Goal: Task Accomplishment & Management: Manage account settings

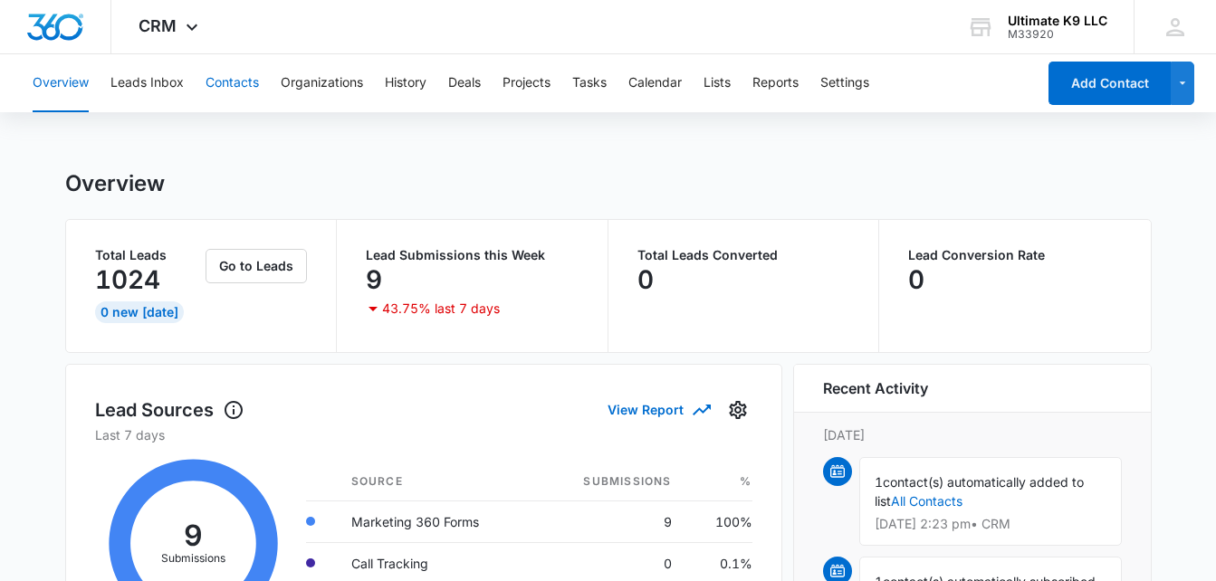
click at [227, 86] on button "Contacts" at bounding box center [232, 83] width 53 height 58
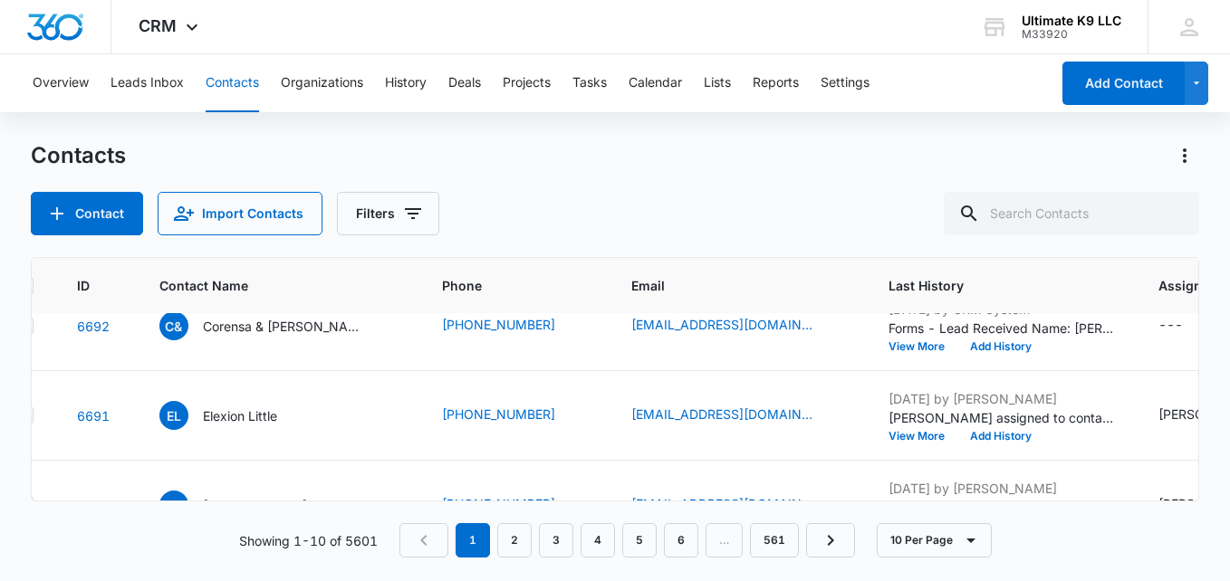
scroll to position [372, 46]
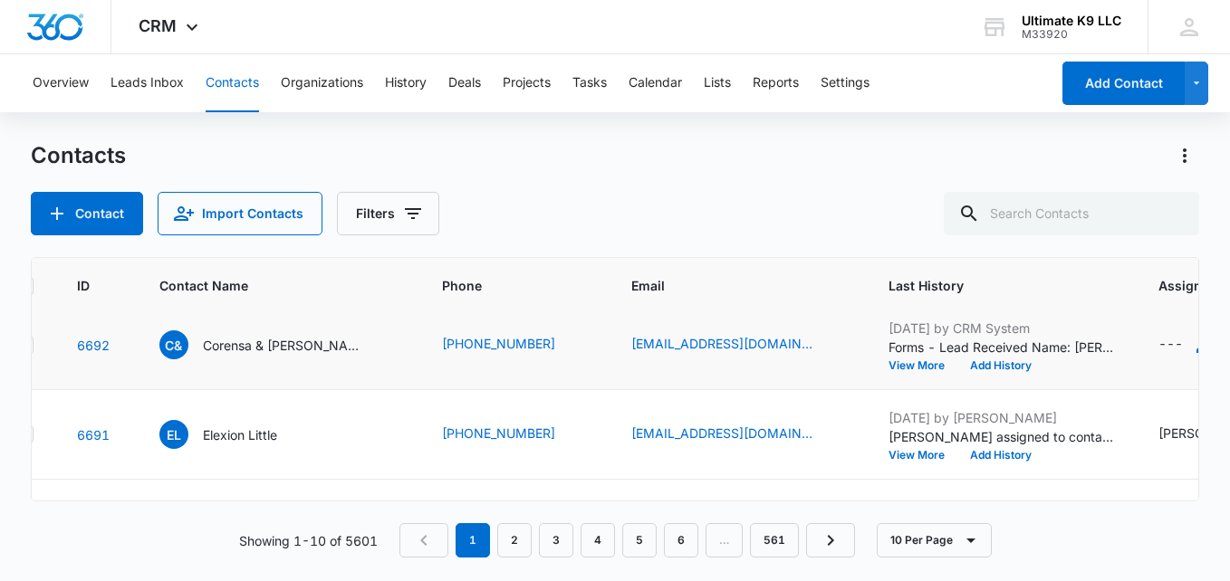
click at [1158, 342] on div "---" at bounding box center [1170, 345] width 24 height 22
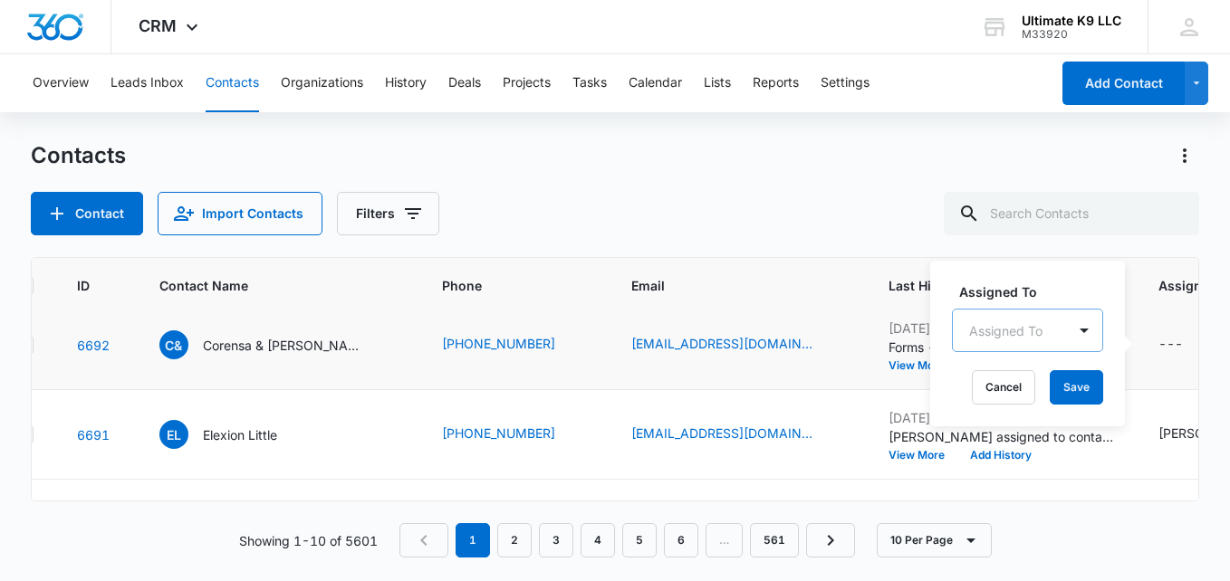
click at [964, 322] on div "Assigned To" at bounding box center [1009, 331] width 113 height 41
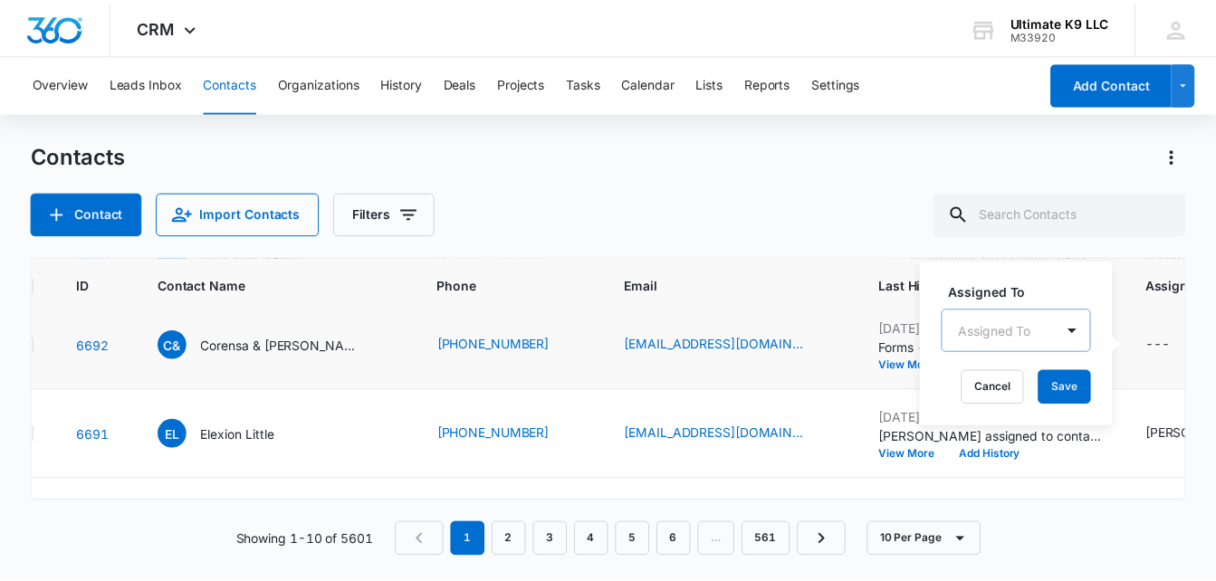
scroll to position [22, 0]
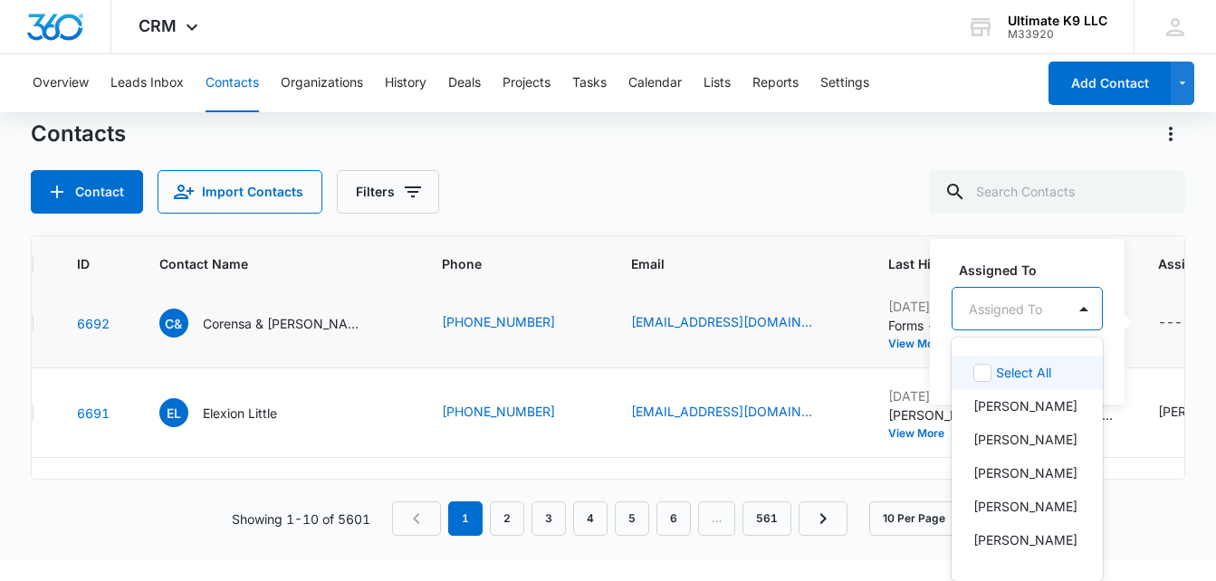
type input "r"
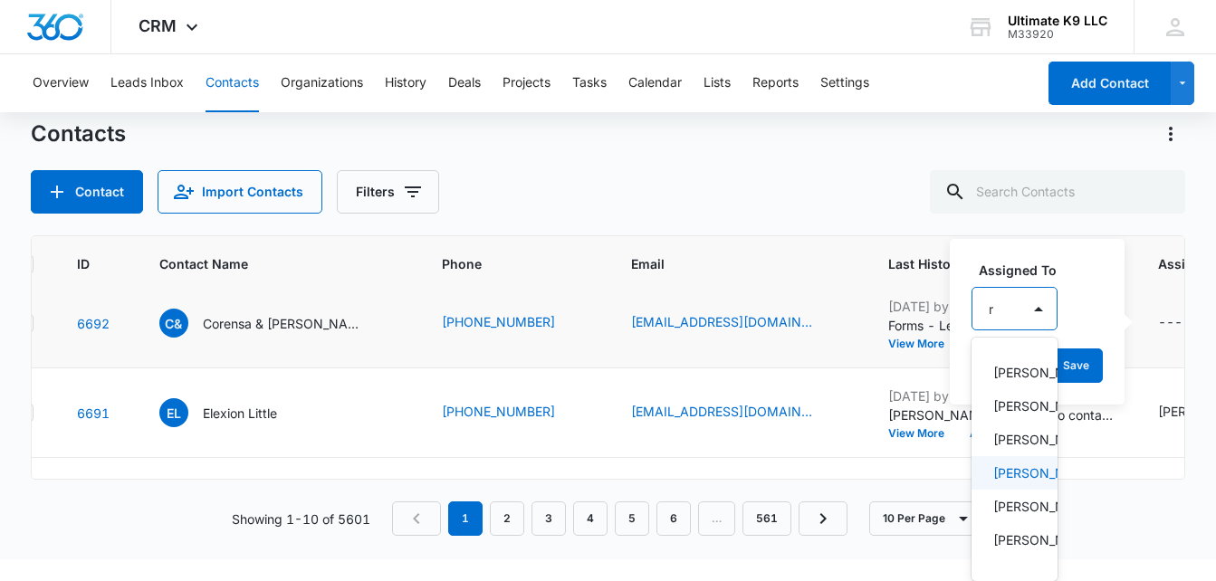
click at [1032, 483] on p "[PERSON_NAME]" at bounding box center [1012, 473] width 39 height 19
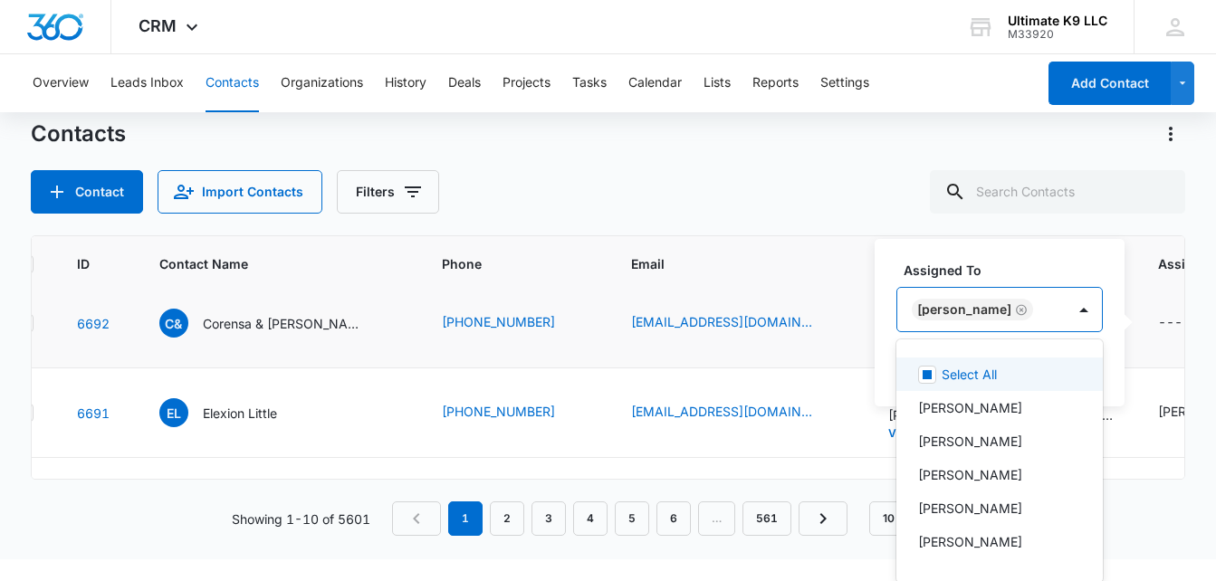
click at [1049, 311] on div "[PERSON_NAME]" at bounding box center [981, 309] width 168 height 43
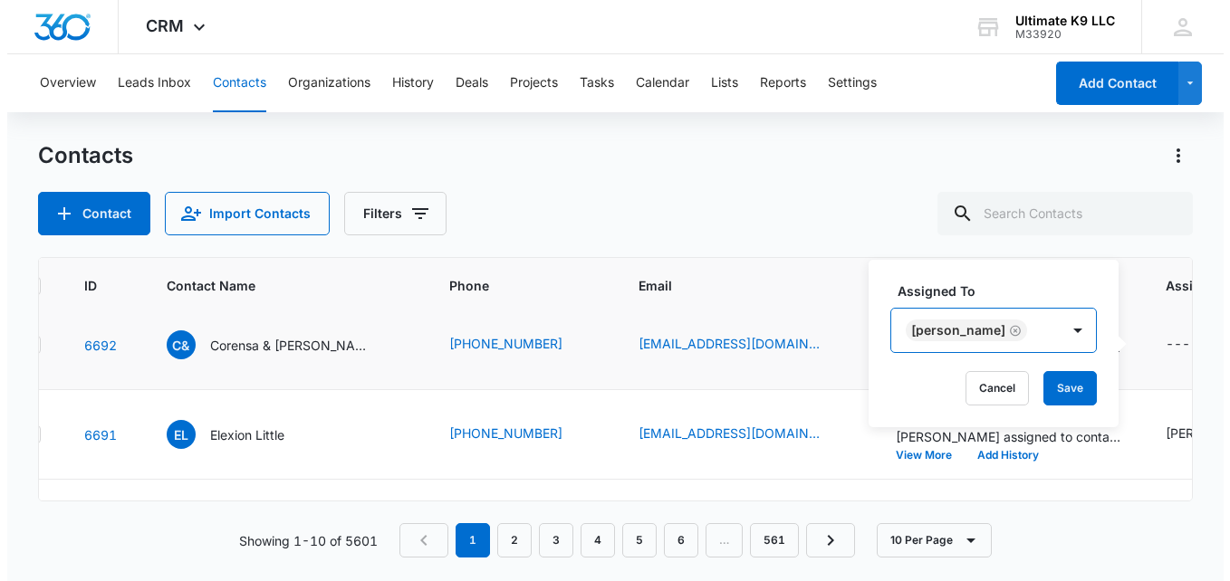
scroll to position [0, 0]
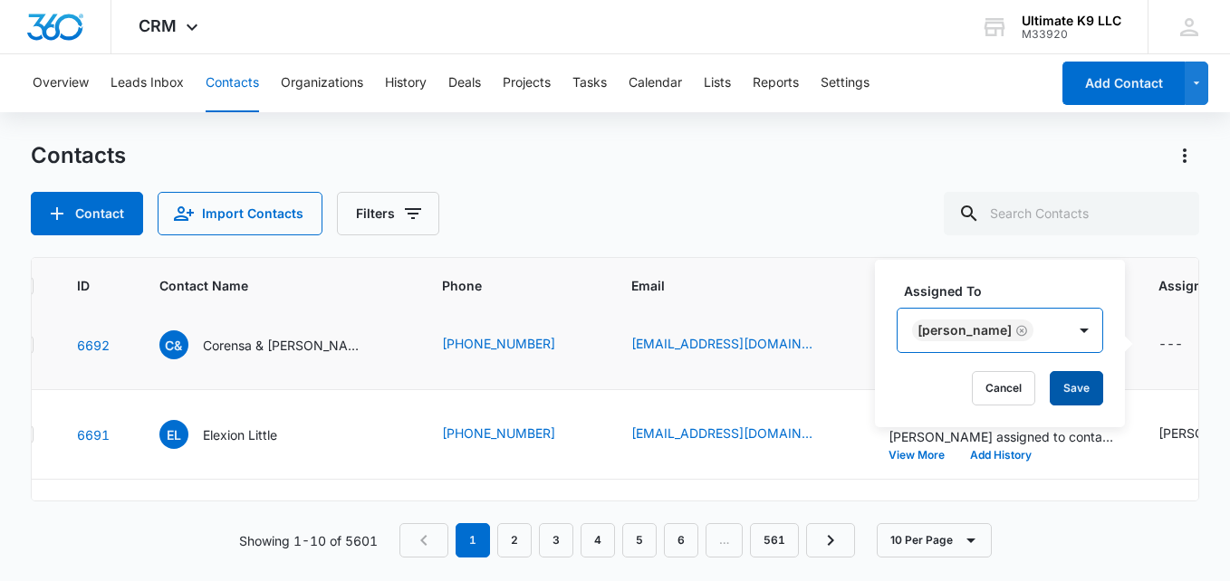
click at [1072, 385] on button "Save" at bounding box center [1075, 388] width 53 height 34
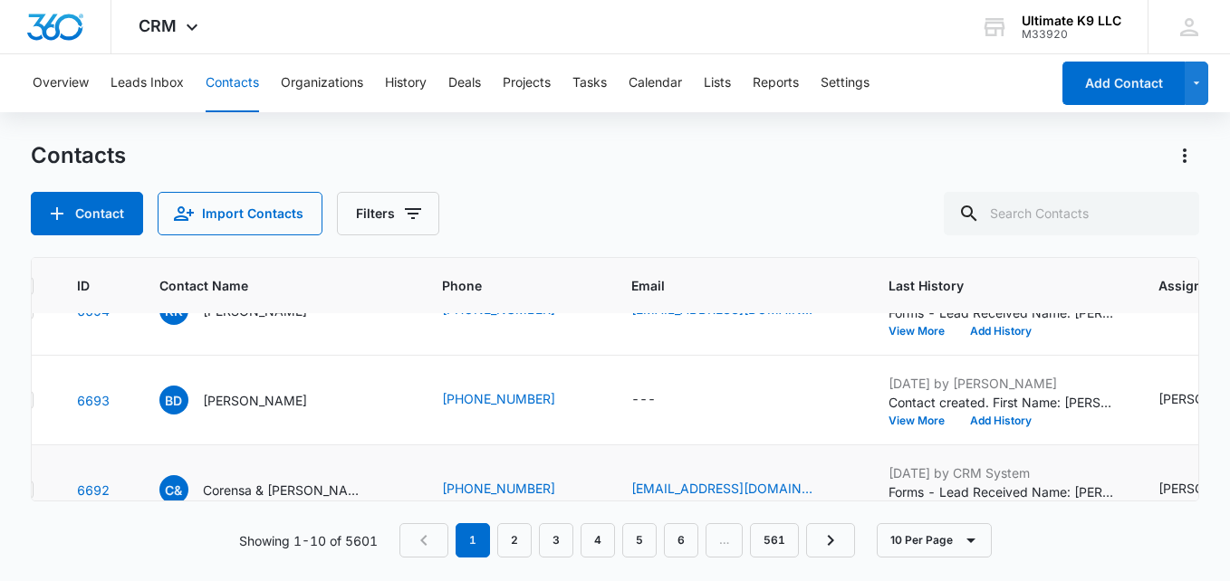
scroll to position [191, 46]
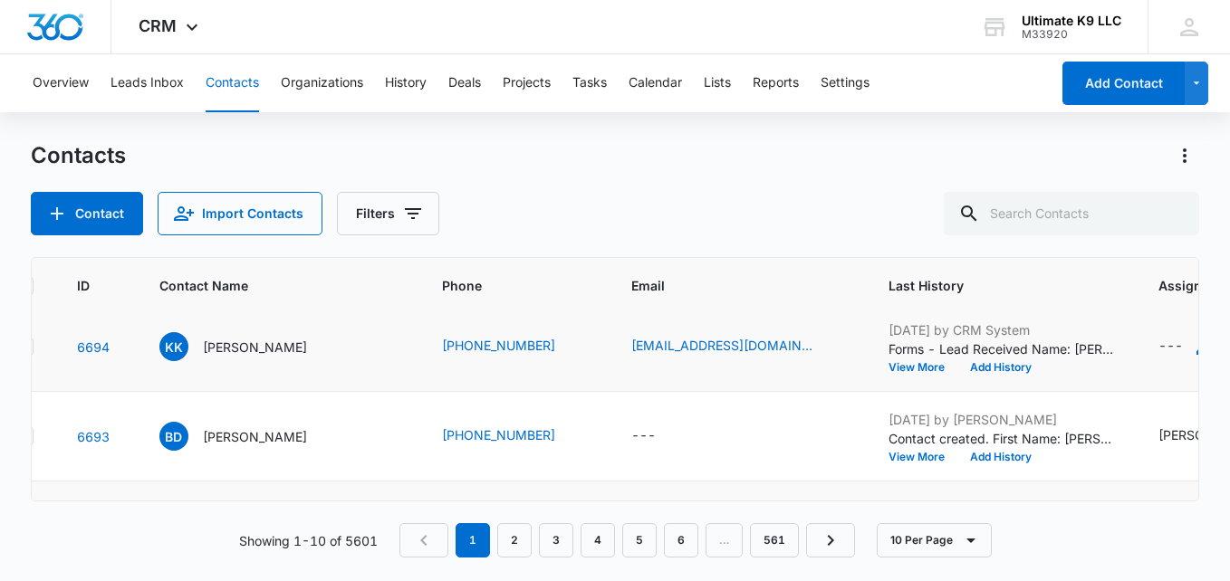
click at [1158, 344] on div "---" at bounding box center [1170, 347] width 24 height 22
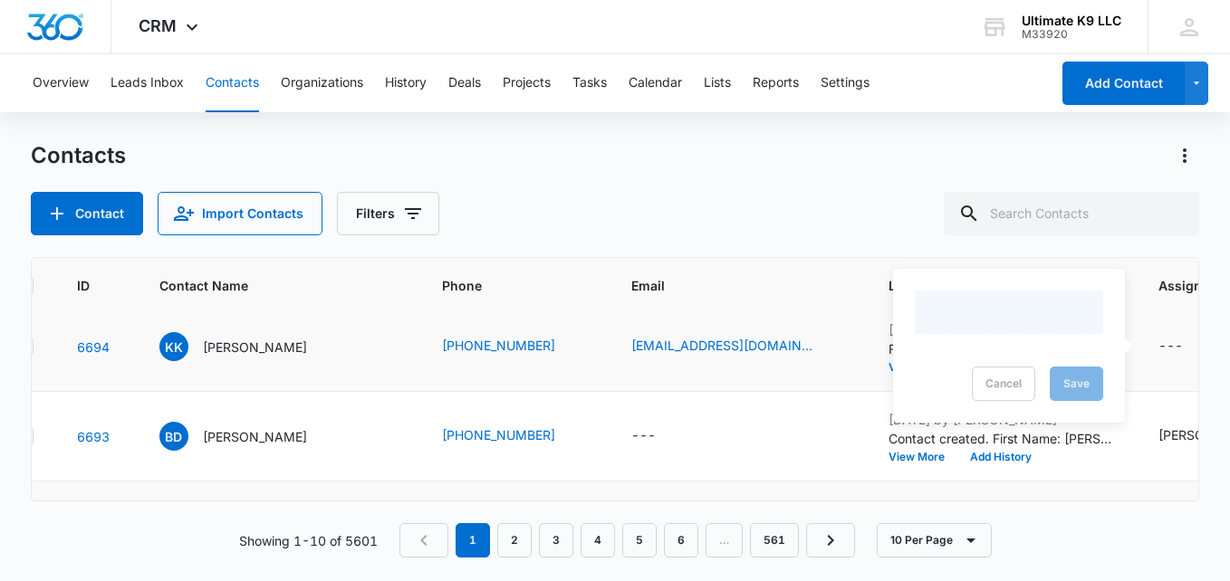
click at [1051, 320] on div at bounding box center [1009, 312] width 188 height 43
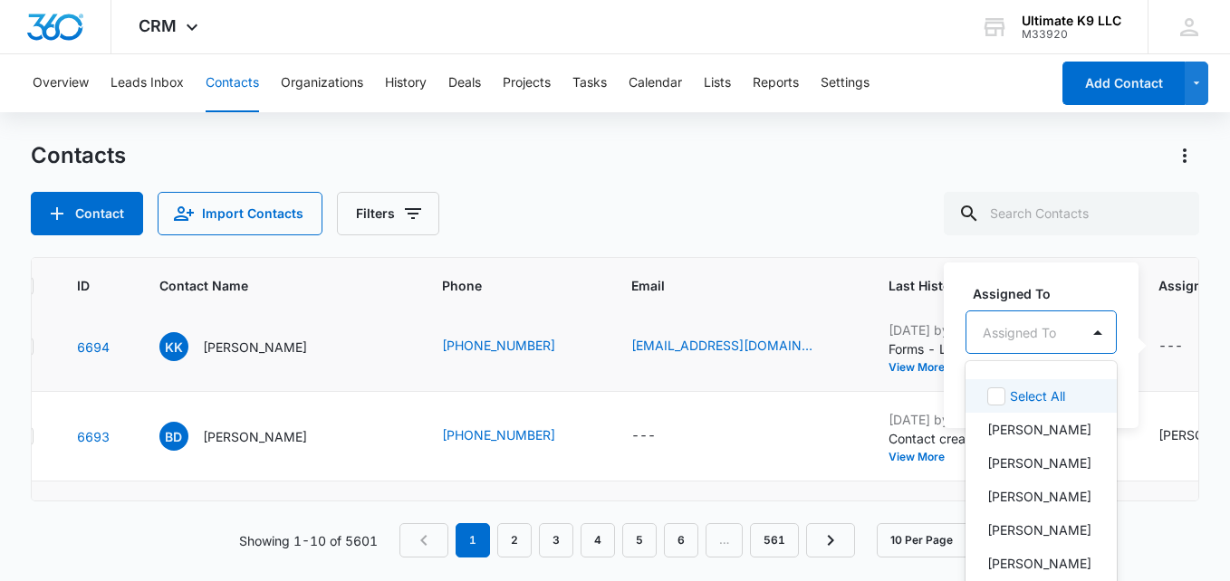
click at [1029, 328] on div "Assigned To" at bounding box center [1022, 332] width 113 height 41
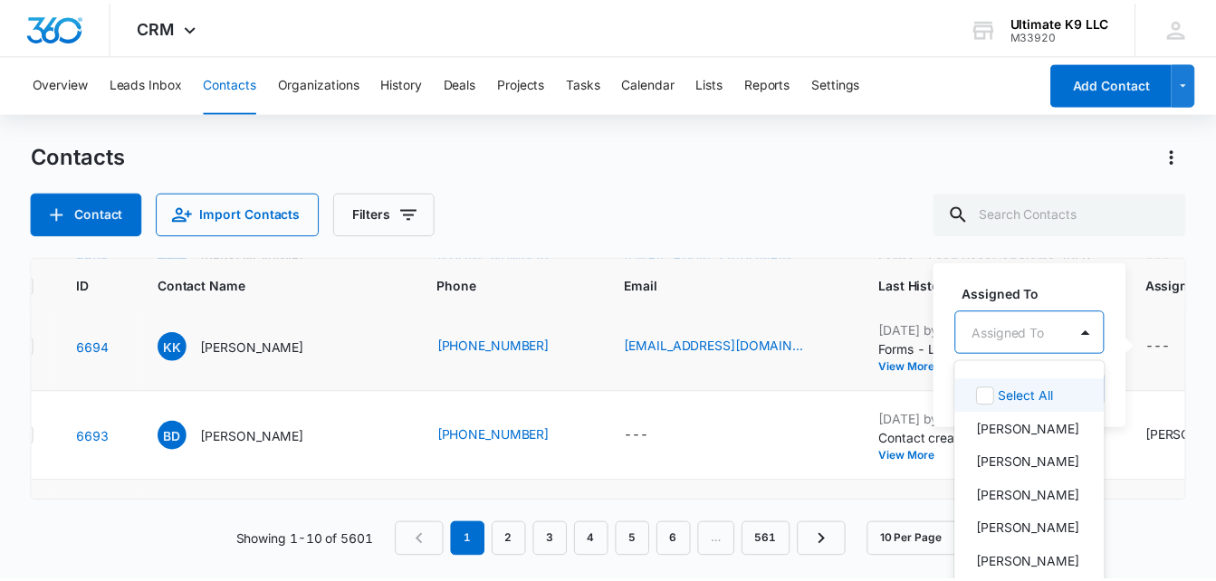
scroll to position [22, 0]
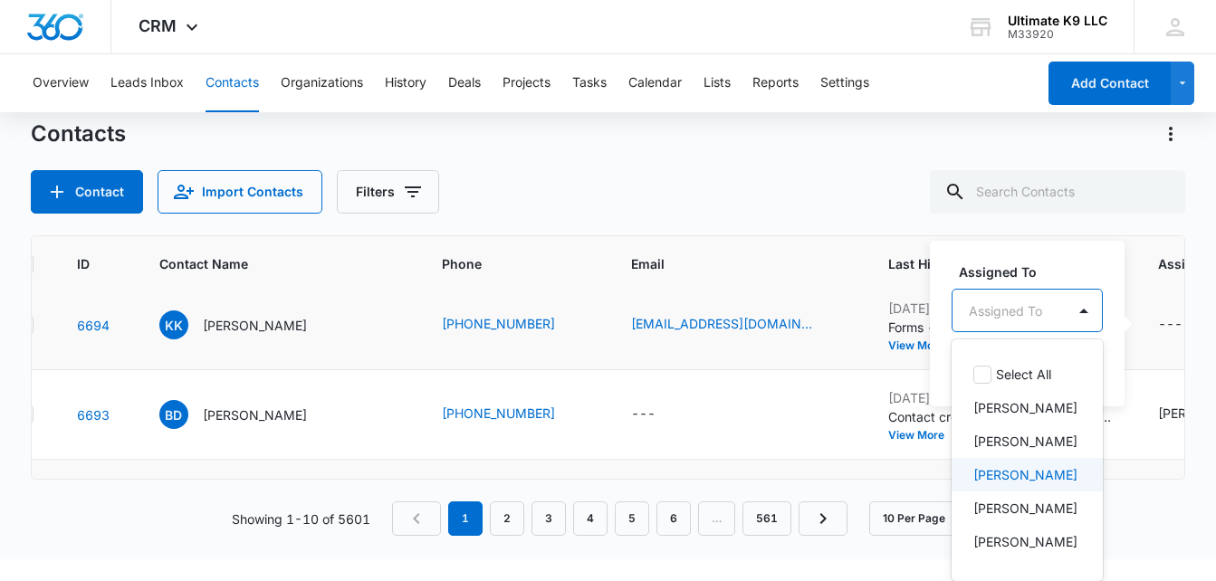
click at [1029, 467] on p "[PERSON_NAME]" at bounding box center [1025, 474] width 104 height 19
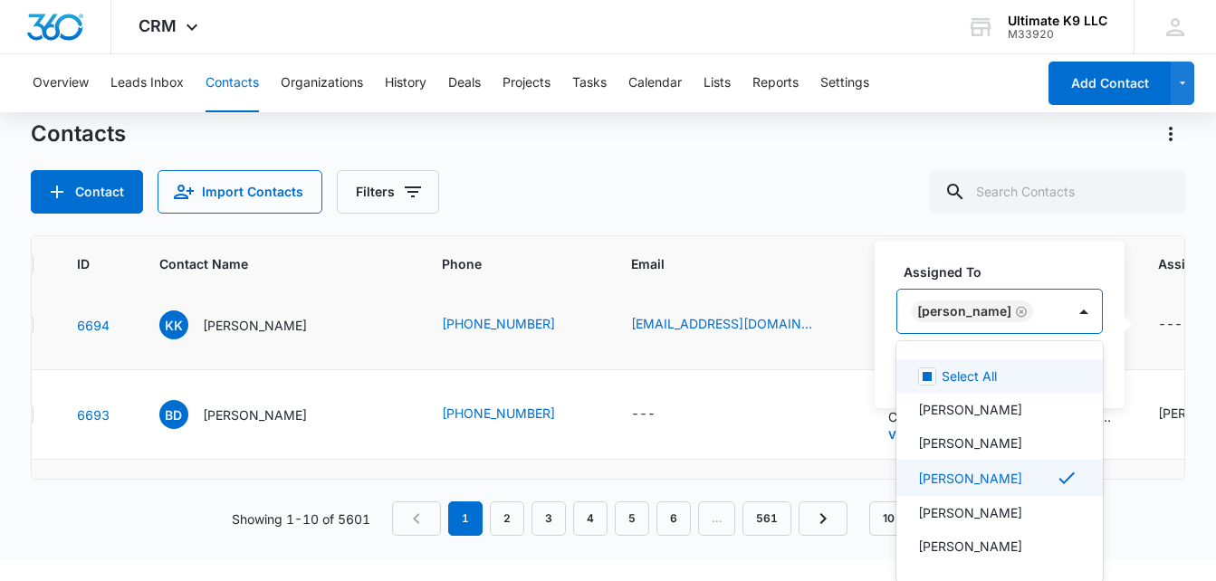
click at [1044, 313] on div "[PERSON_NAME]" at bounding box center [981, 311] width 168 height 43
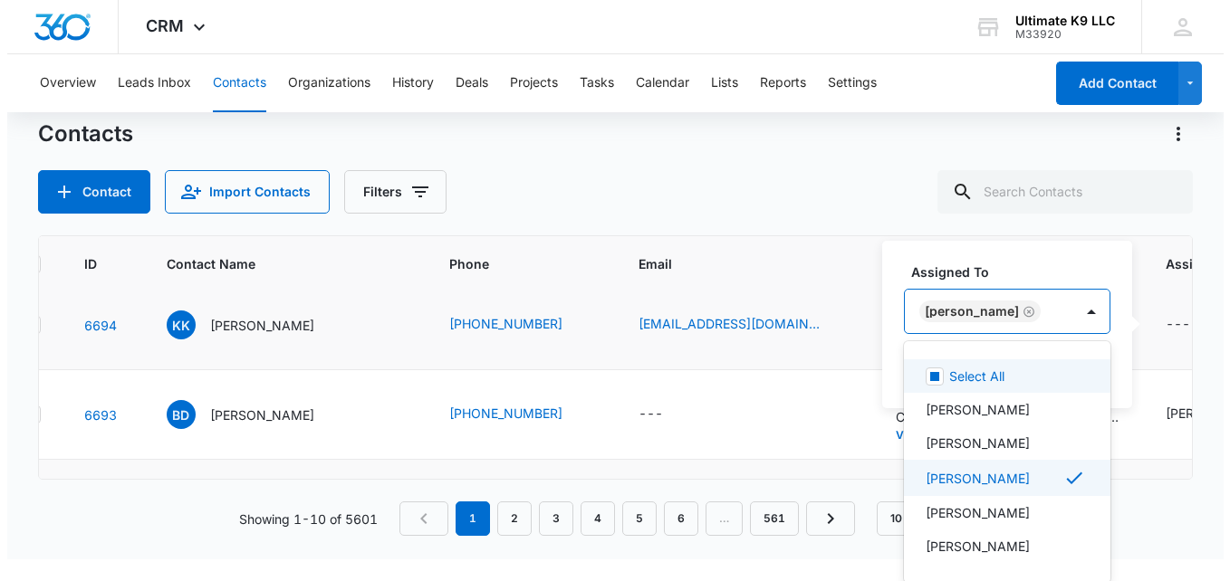
scroll to position [0, 0]
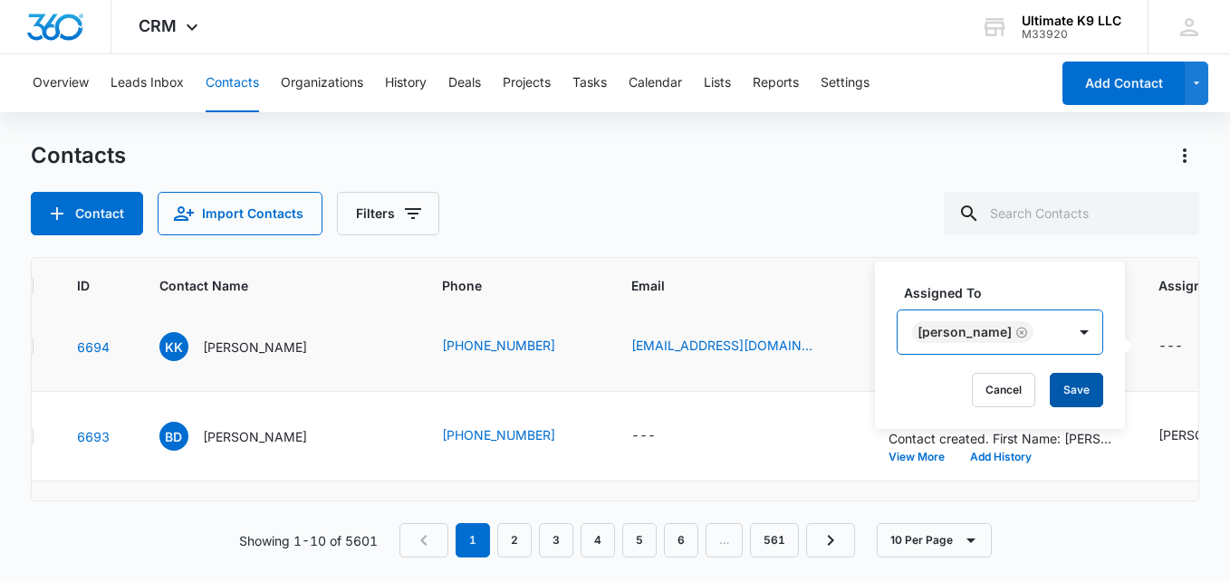
click at [1069, 380] on button "Save" at bounding box center [1075, 390] width 53 height 34
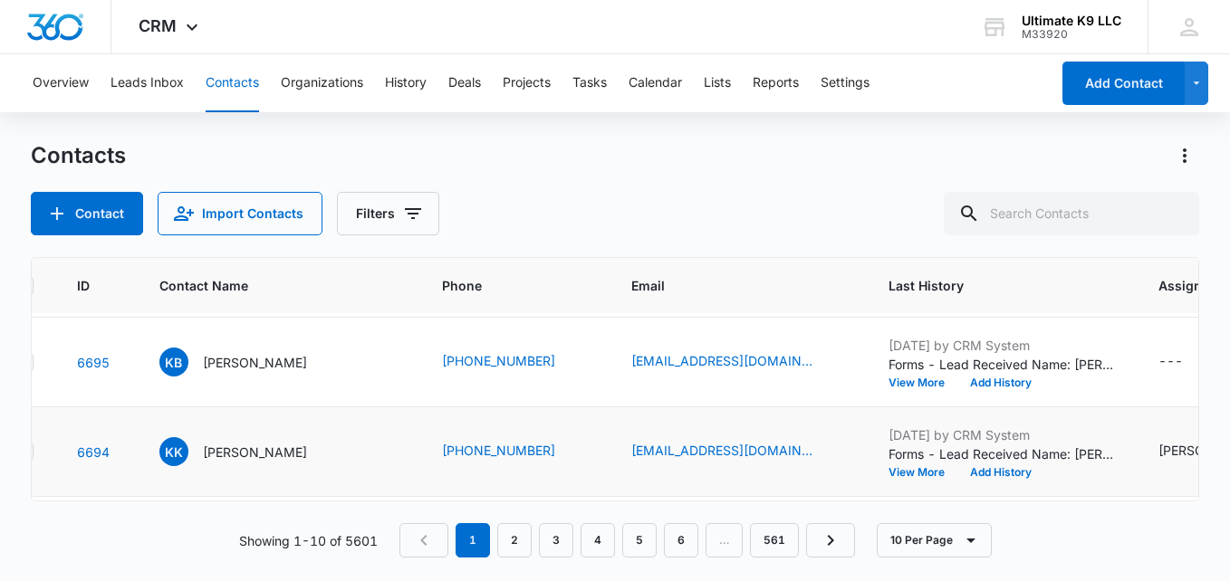
scroll to position [82, 46]
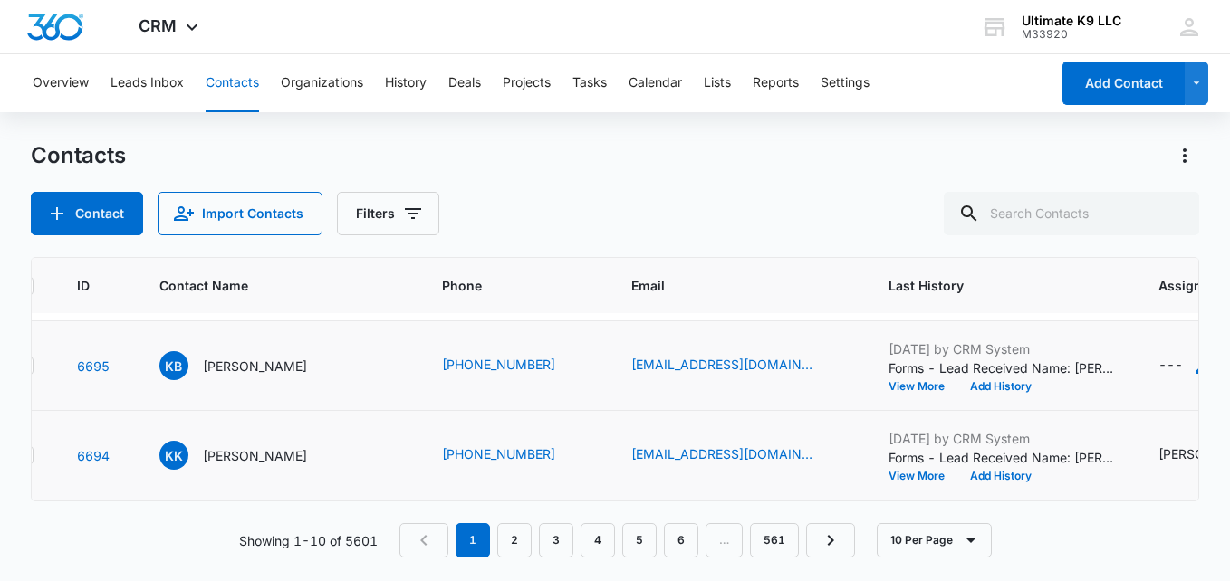
click at [1158, 366] on div "---" at bounding box center [1170, 366] width 24 height 22
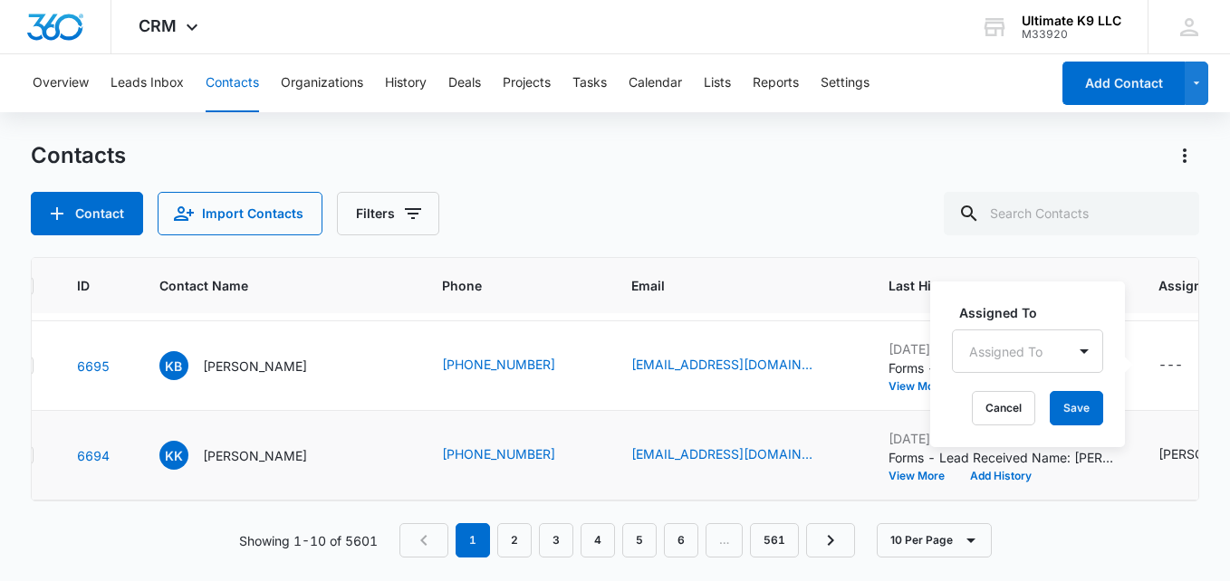
click at [984, 327] on div "Assigned To Assigned To" at bounding box center [1027, 338] width 151 height 70
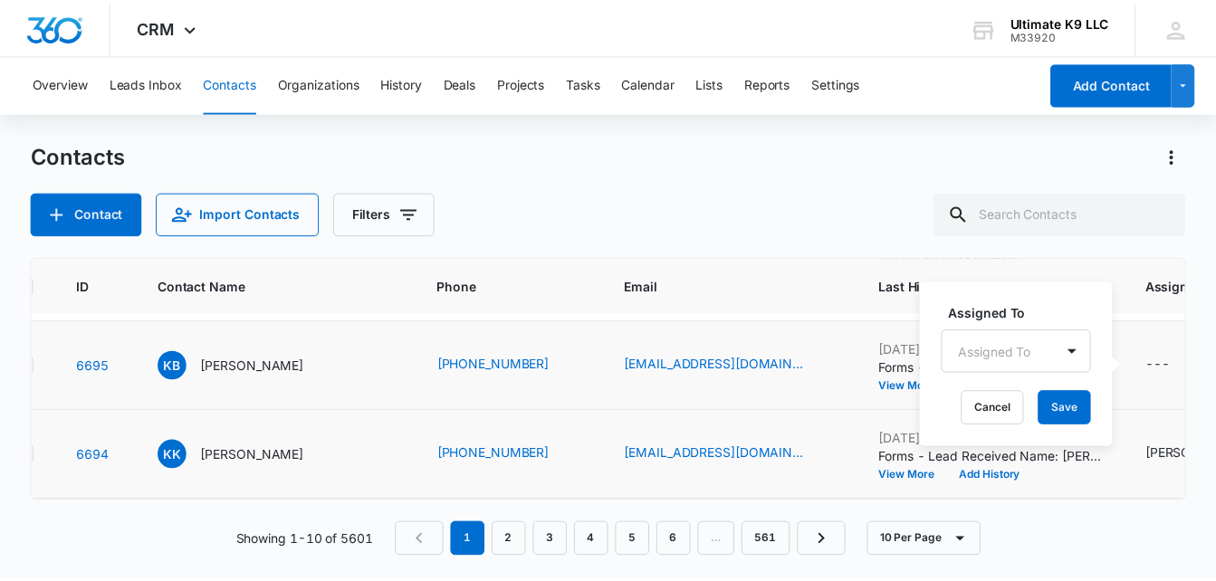
scroll to position [22, 0]
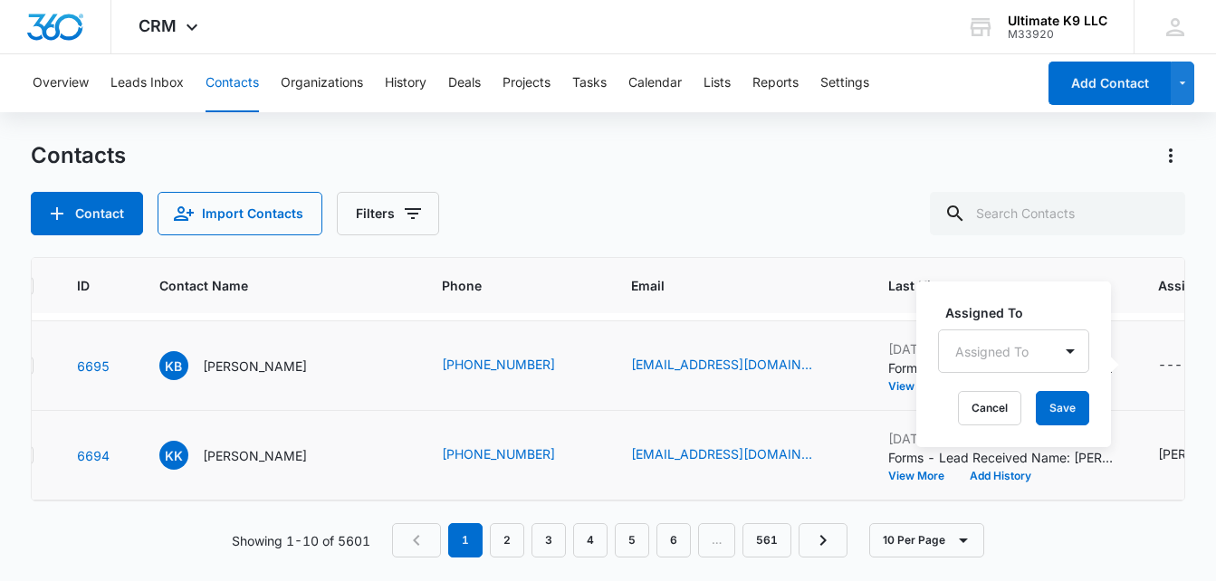
click at [996, 358] on div "Assigned To Assigned To Cancel Save" at bounding box center [1013, 365] width 195 height 166
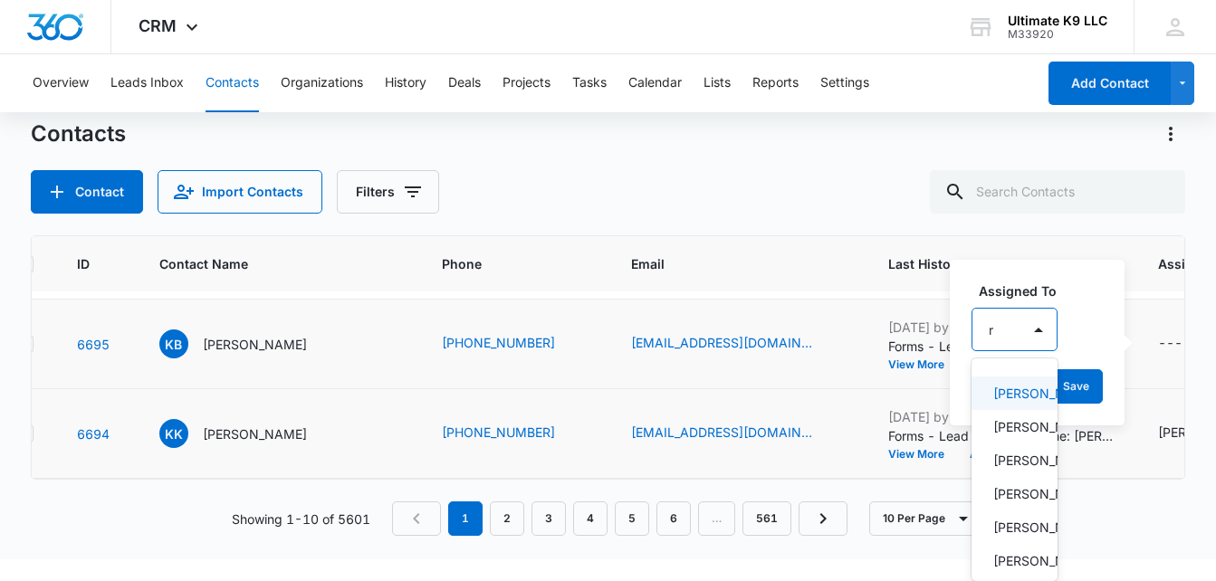
type input "ri"
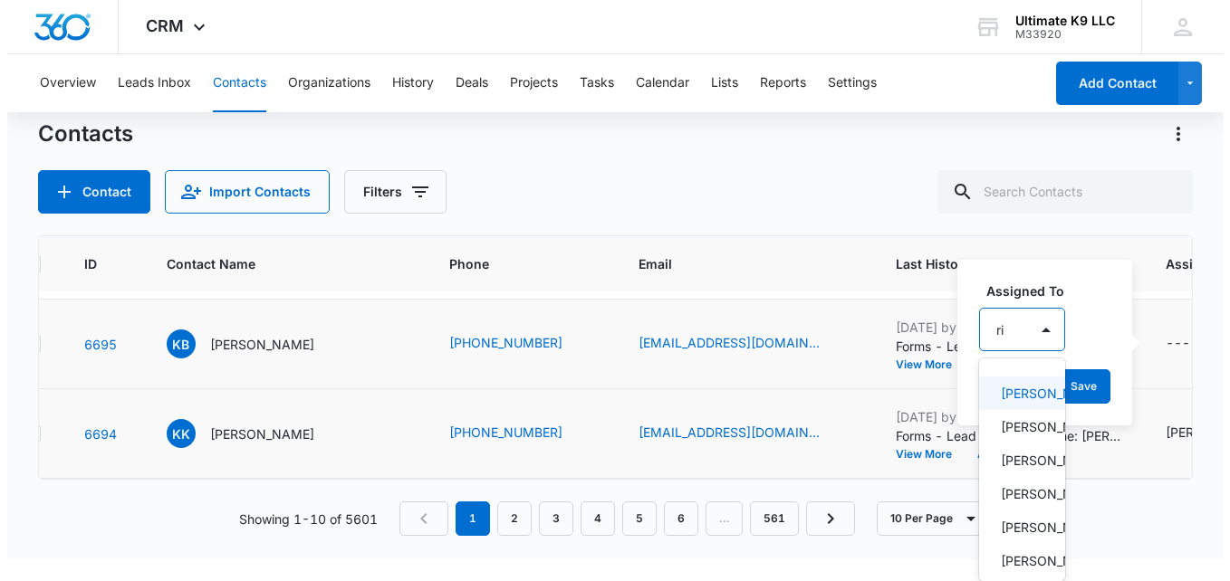
scroll to position [0, 0]
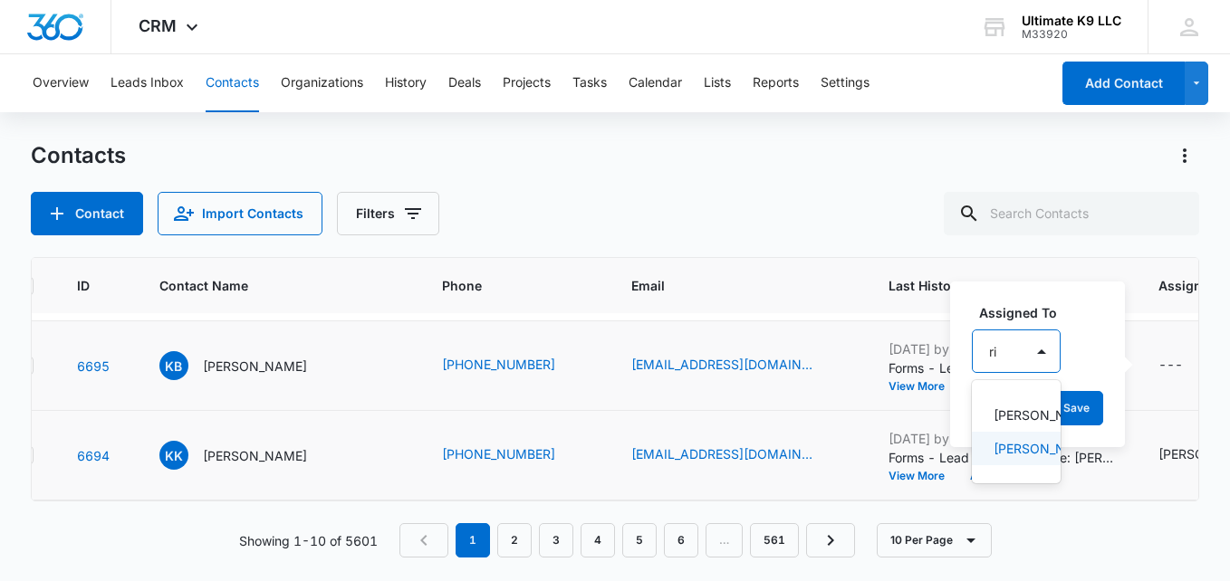
drag, startPoint x: 1020, startPoint y: 465, endPoint x: 1022, endPoint y: 442, distance: 22.7
click at [1020, 458] on p "[PERSON_NAME]" at bounding box center [1014, 448] width 42 height 19
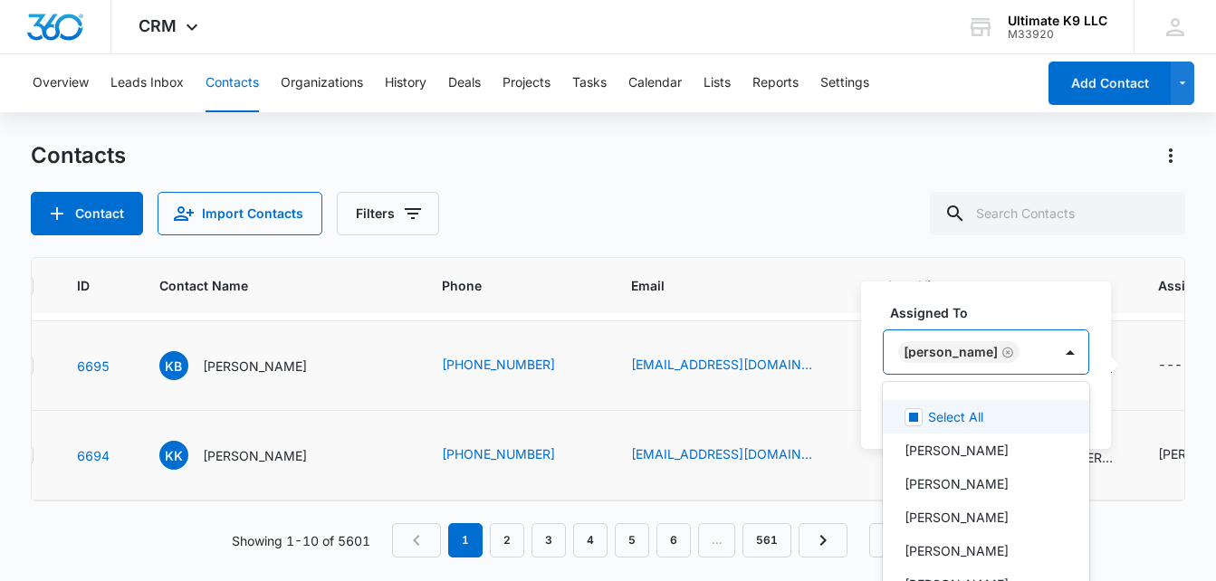
click at [1029, 349] on div "[PERSON_NAME]" at bounding box center [968, 352] width 168 height 43
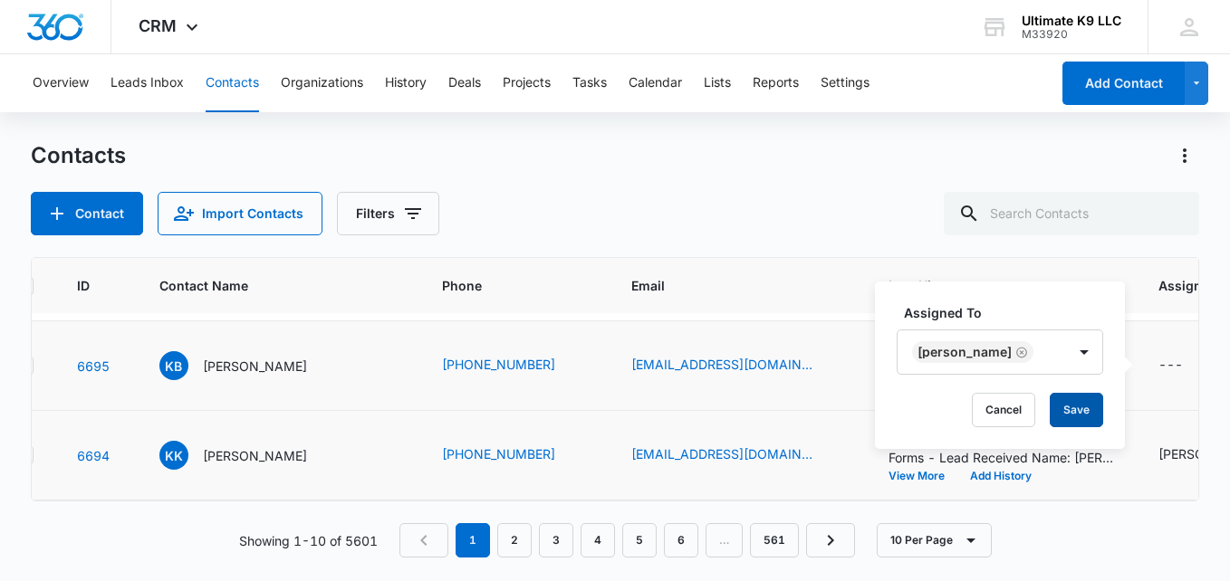
click at [1077, 411] on button "Save" at bounding box center [1075, 410] width 53 height 34
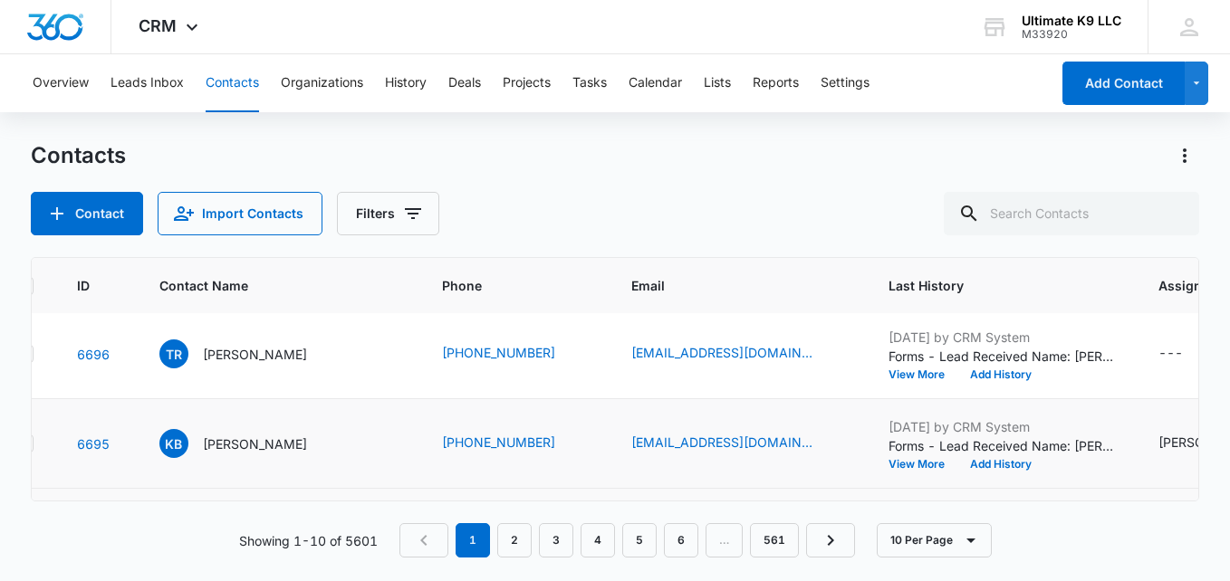
scroll to position [0, 46]
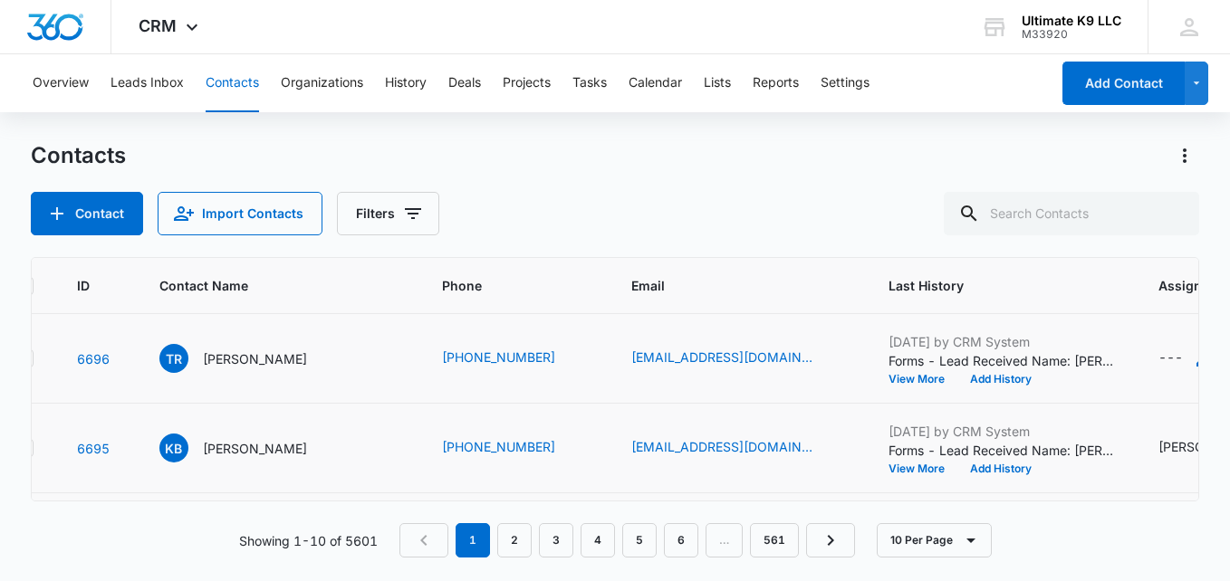
click at [1158, 353] on div "---" at bounding box center [1170, 359] width 24 height 22
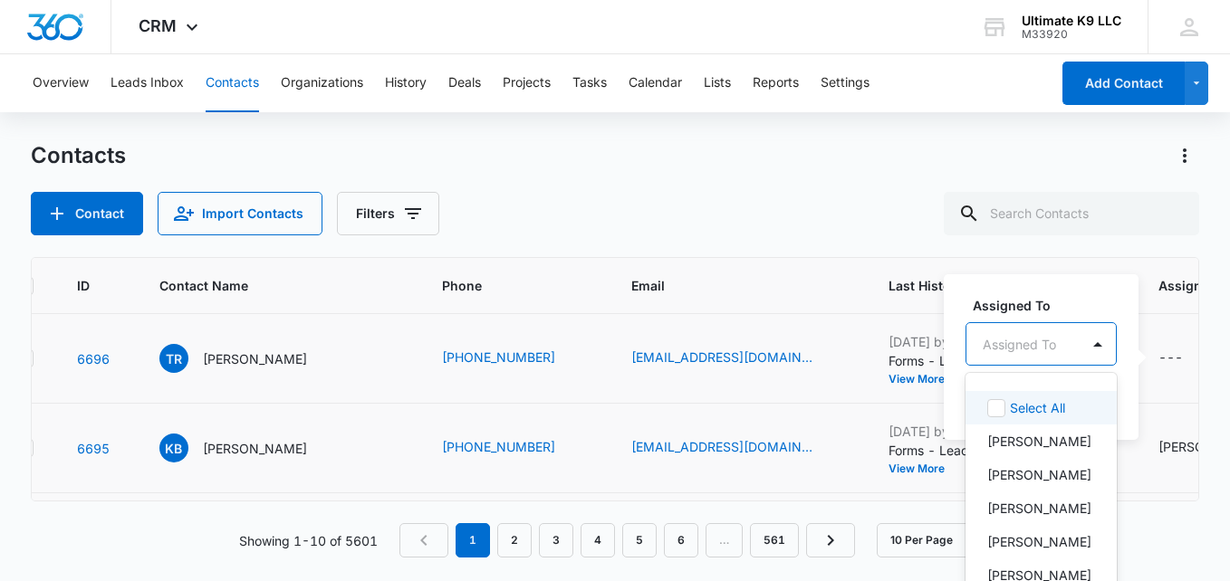
click at [980, 340] on div "Assigned To" at bounding box center [1022, 344] width 113 height 41
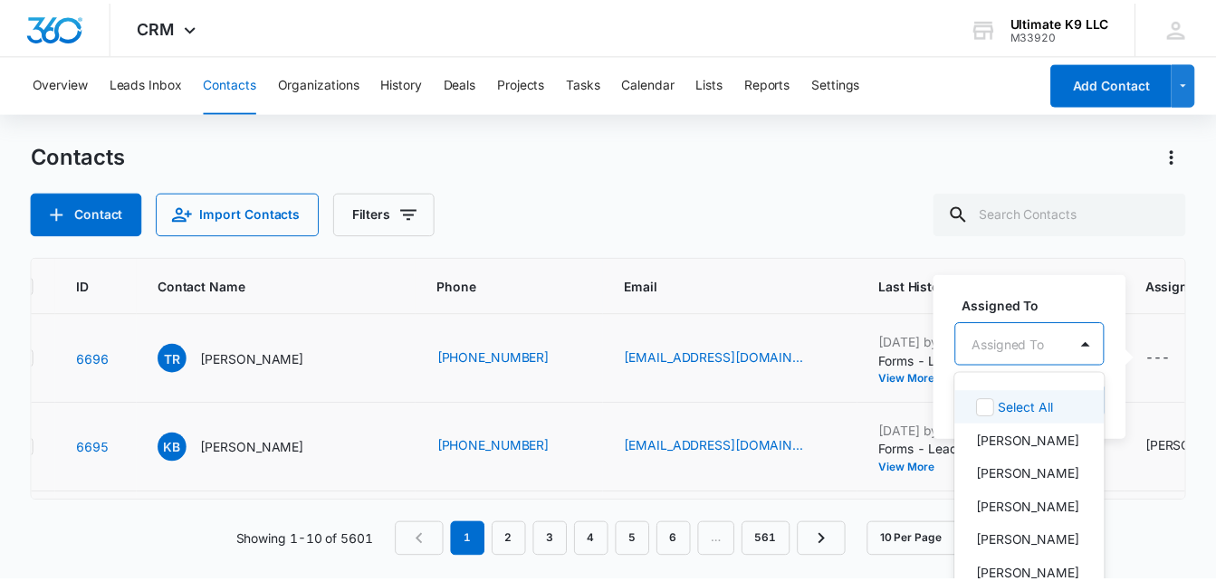
scroll to position [22, 0]
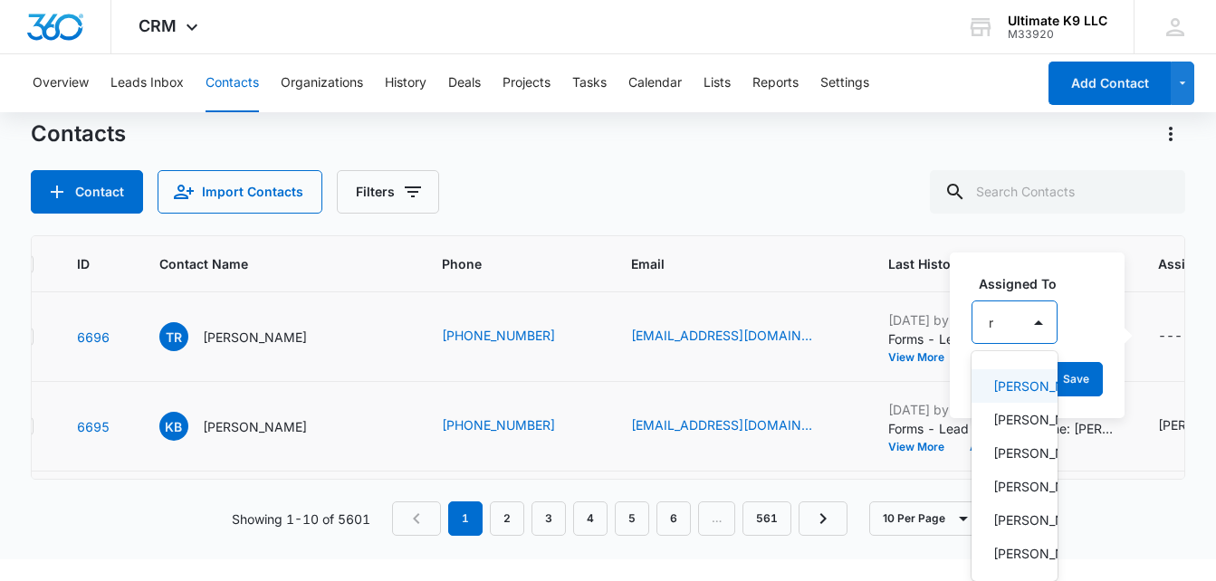
type input "ri"
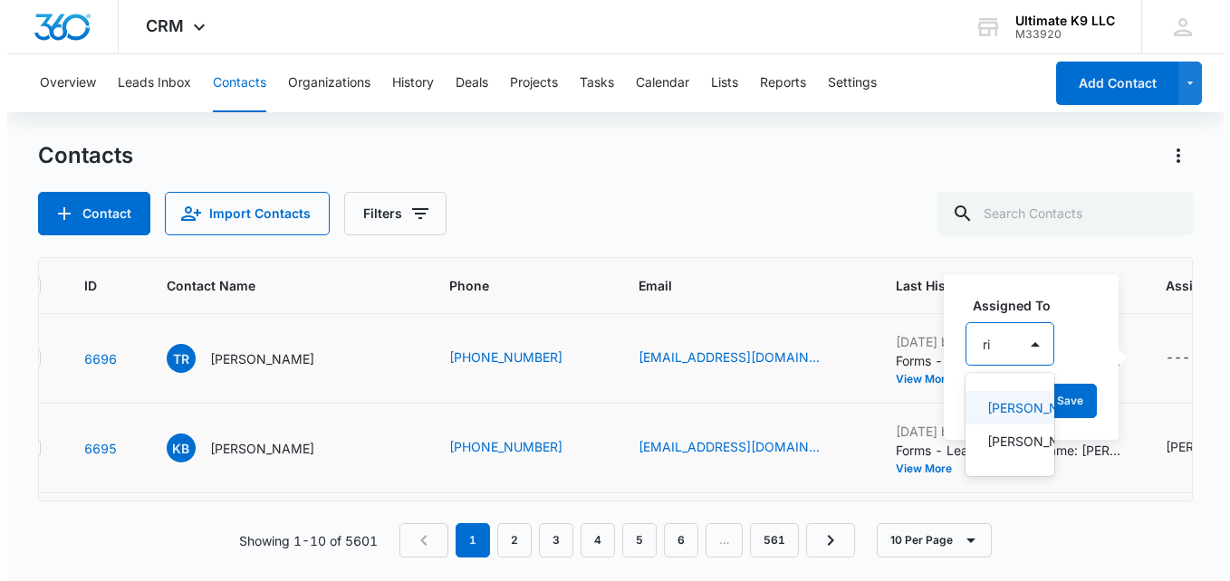
scroll to position [0, 0]
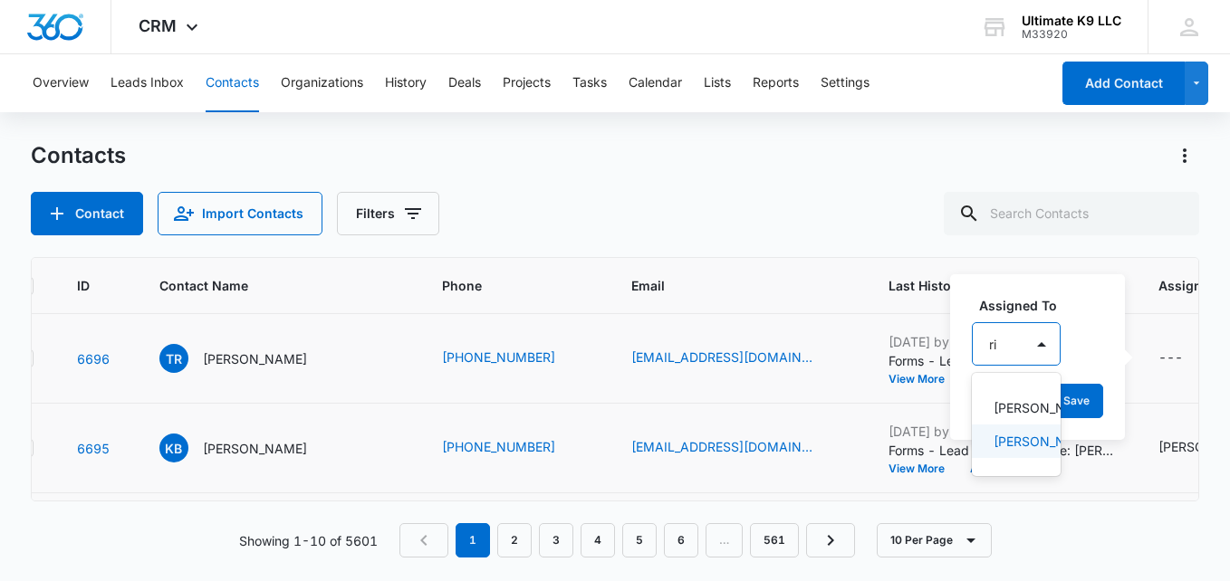
click at [1023, 451] on p "[PERSON_NAME]" at bounding box center [1014, 441] width 42 height 19
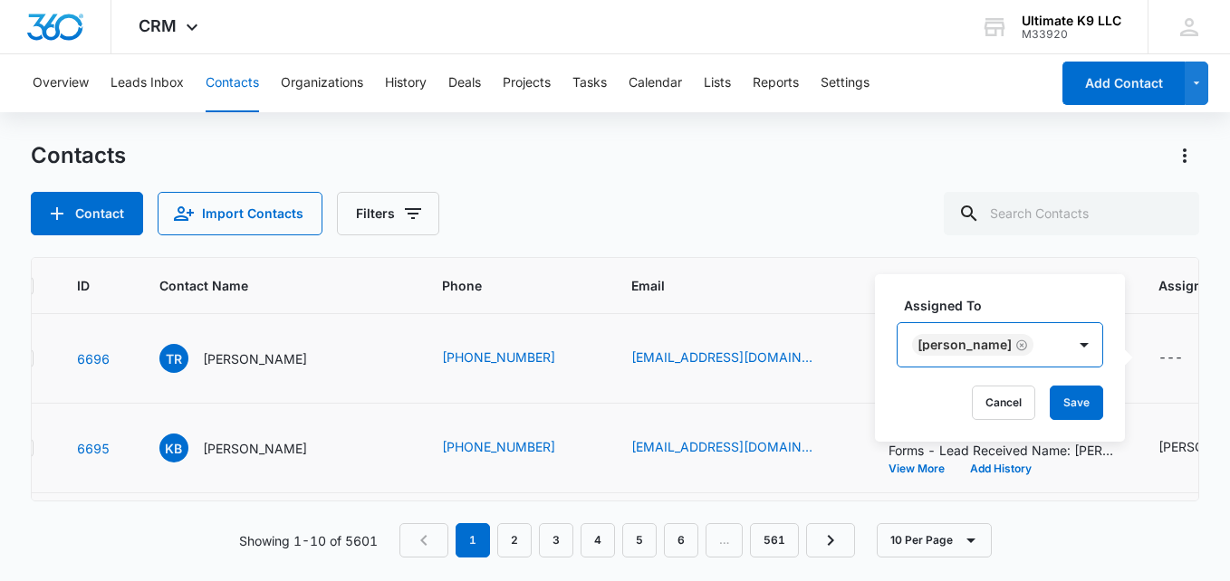
click at [1045, 341] on div "[PERSON_NAME]" at bounding box center [981, 344] width 168 height 43
click at [1081, 398] on button "Save" at bounding box center [1075, 403] width 53 height 34
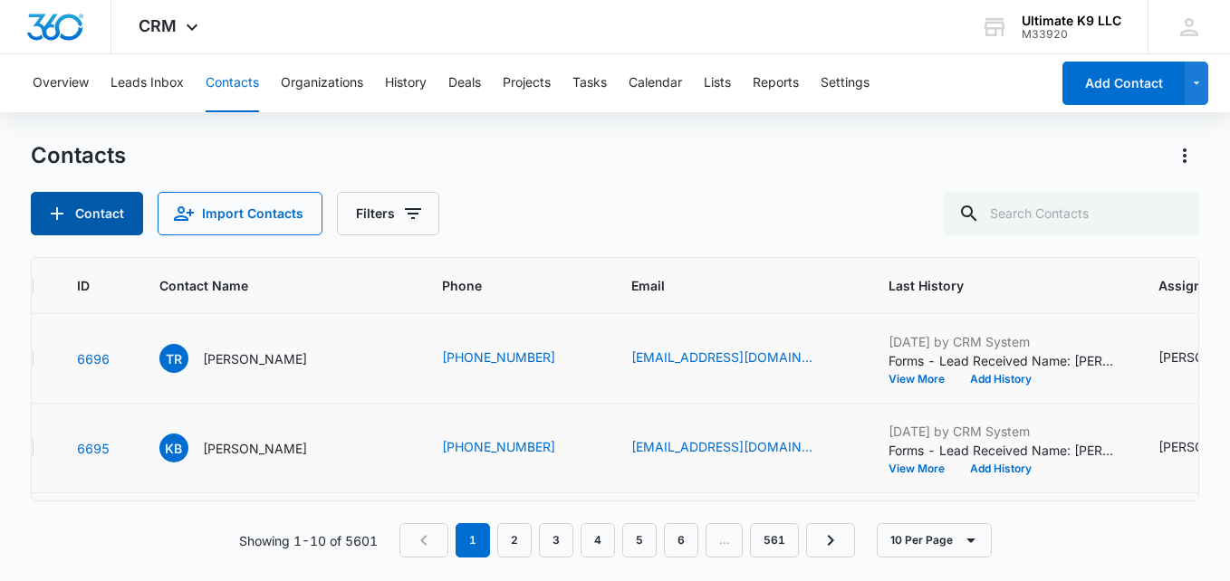
click at [86, 216] on button "Contact" at bounding box center [87, 213] width 112 height 43
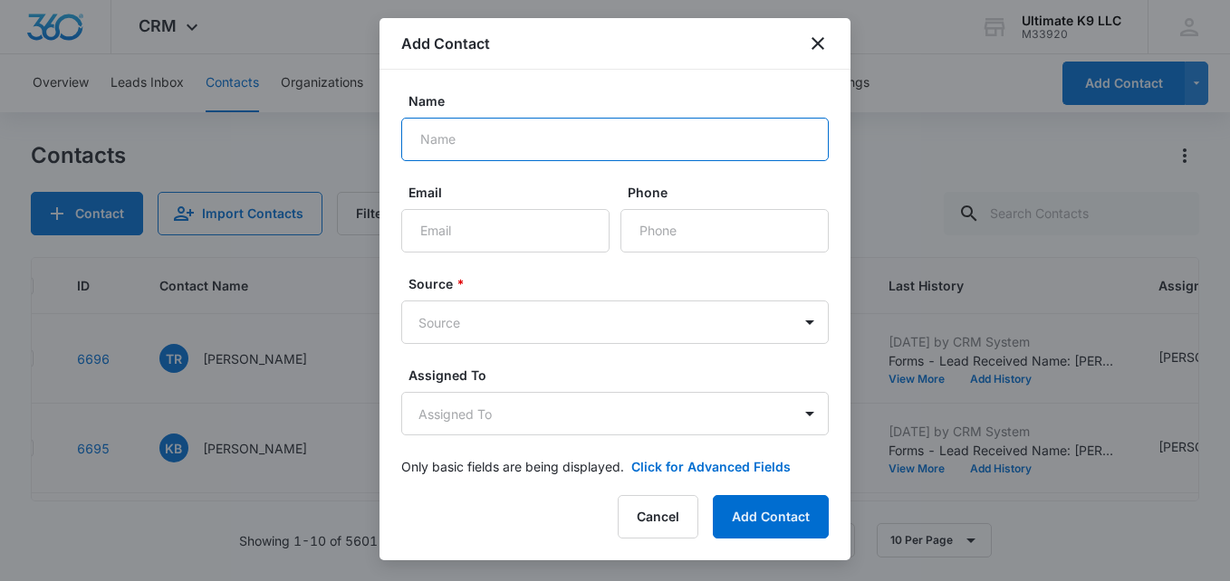
click at [436, 139] on input "Name" at bounding box center [614, 139] width 427 height 43
type input "[PERSON_NAME]"
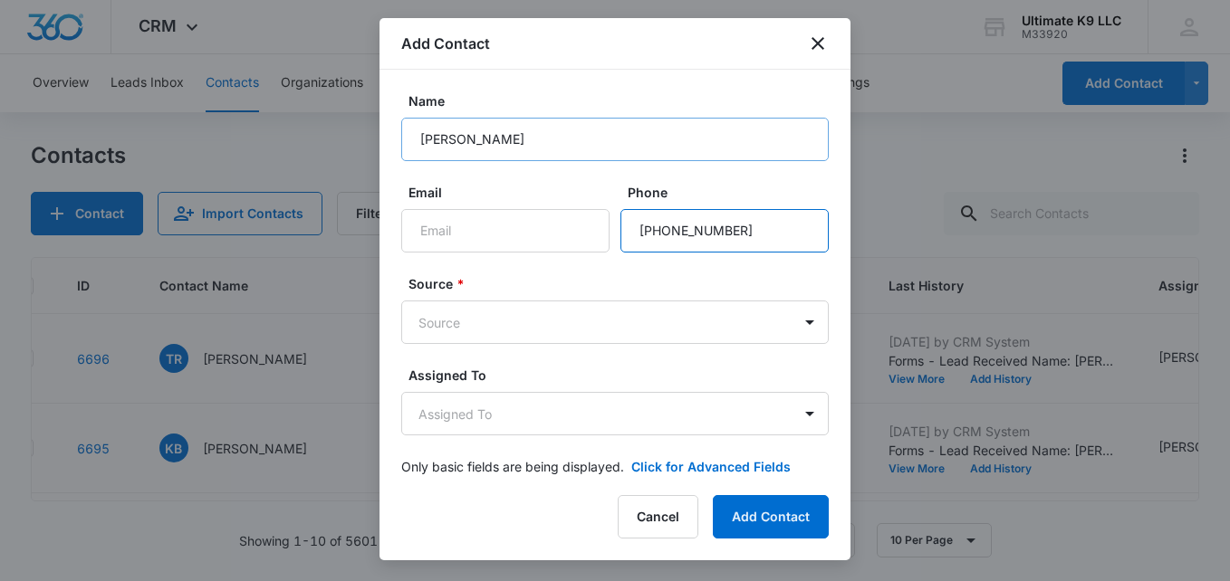
type input "[PHONE_NUMBER]"
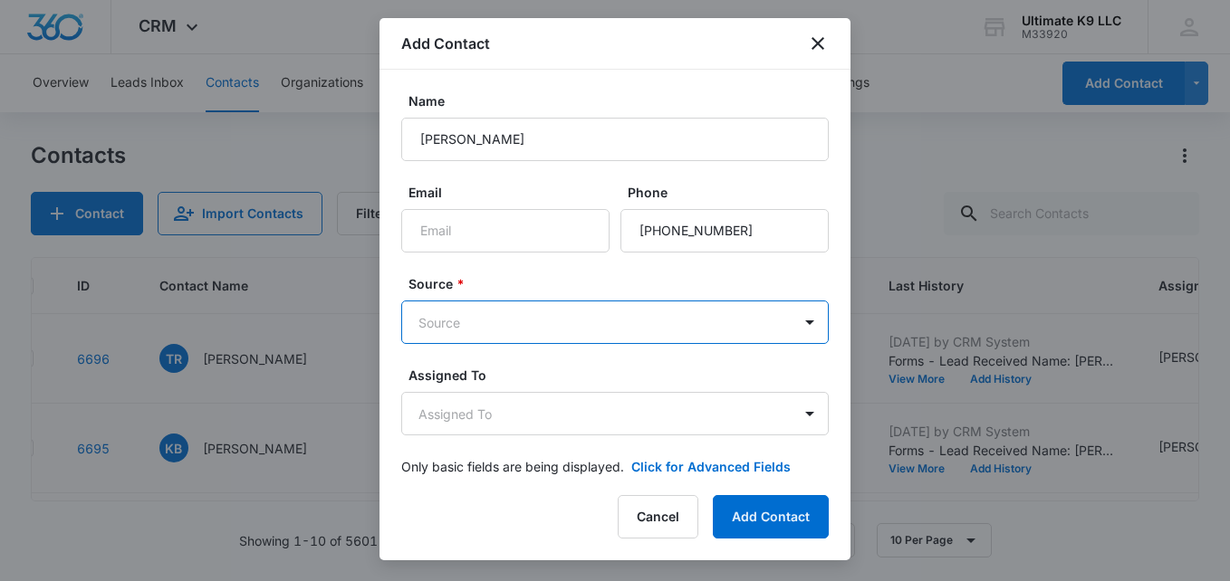
click at [468, 312] on body "CRM Apps Reputation Websites Forms CRM Email Social Shop Payments POS Content A…" at bounding box center [615, 290] width 1230 height 581
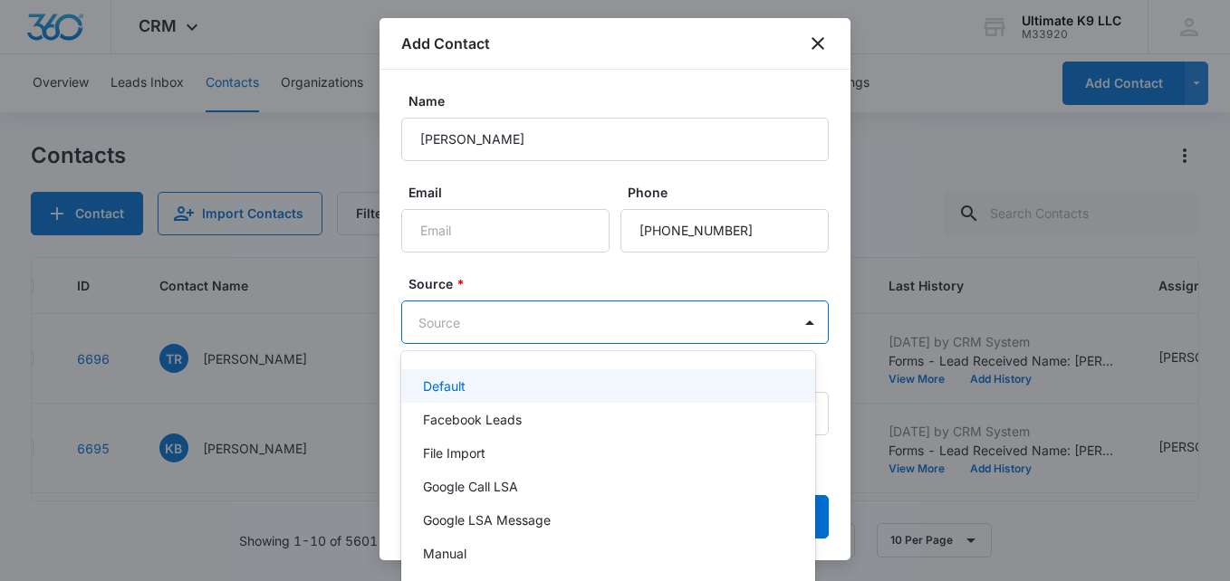
type input "v"
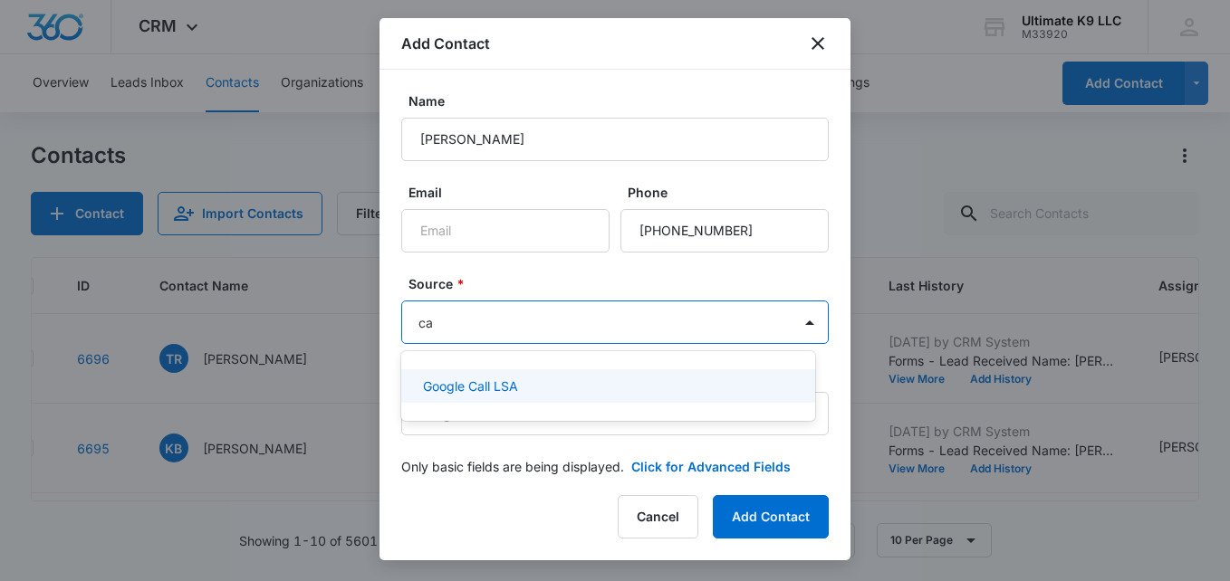
type input "c"
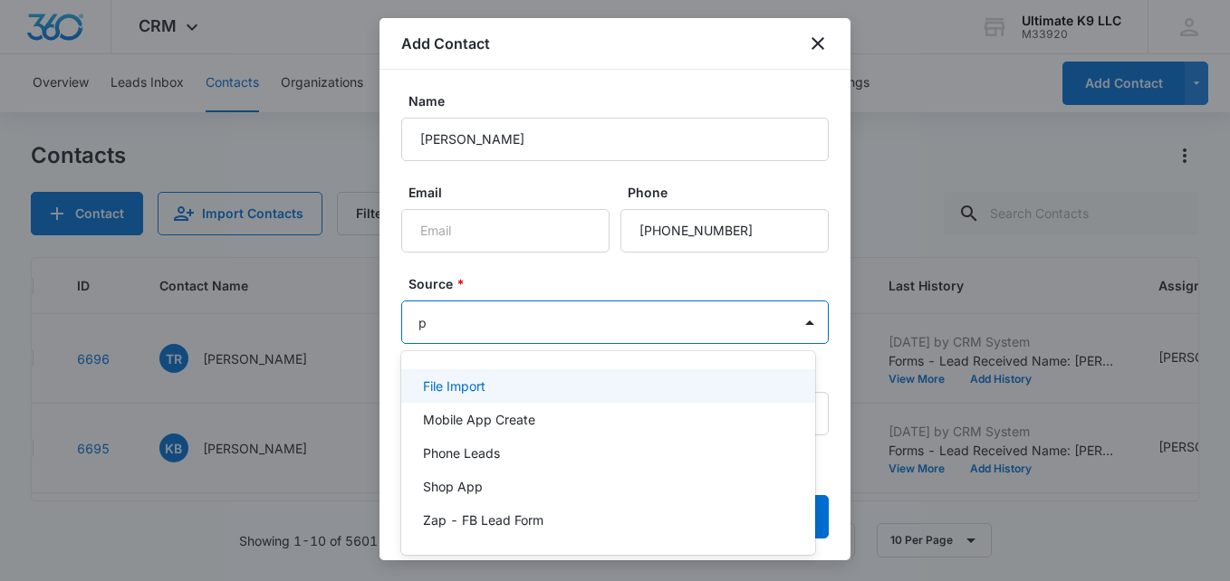
type input "ph"
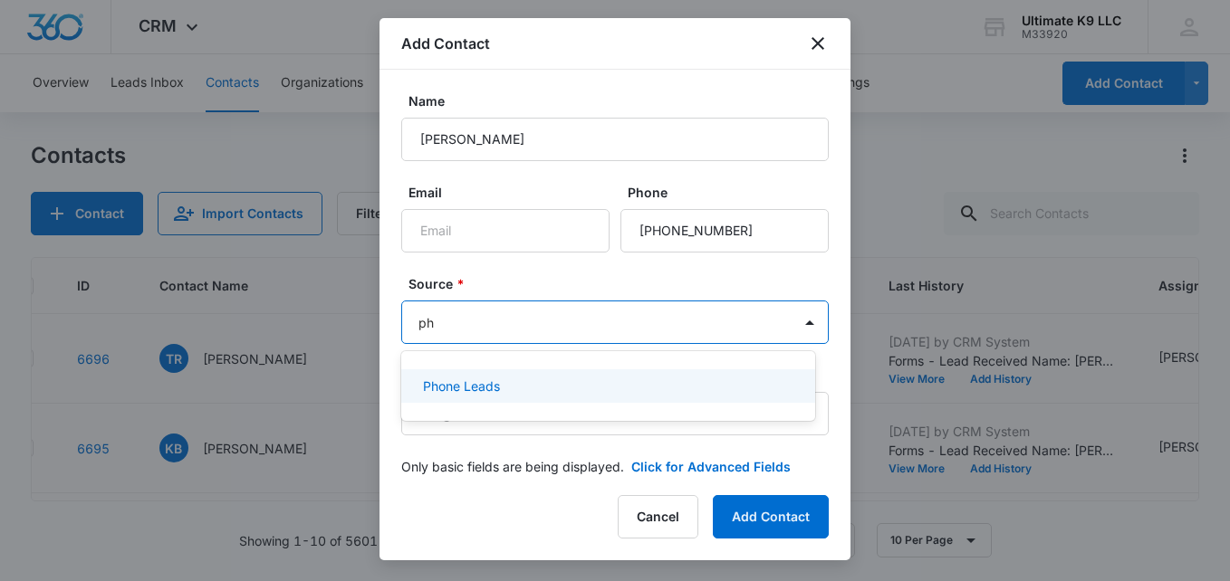
click at [465, 385] on p "Phone Leads" at bounding box center [461, 386] width 77 height 19
click at [460, 417] on body "CRM Apps Reputation Websites Forms CRM Email Social Shop Payments POS Content A…" at bounding box center [615, 290] width 1230 height 581
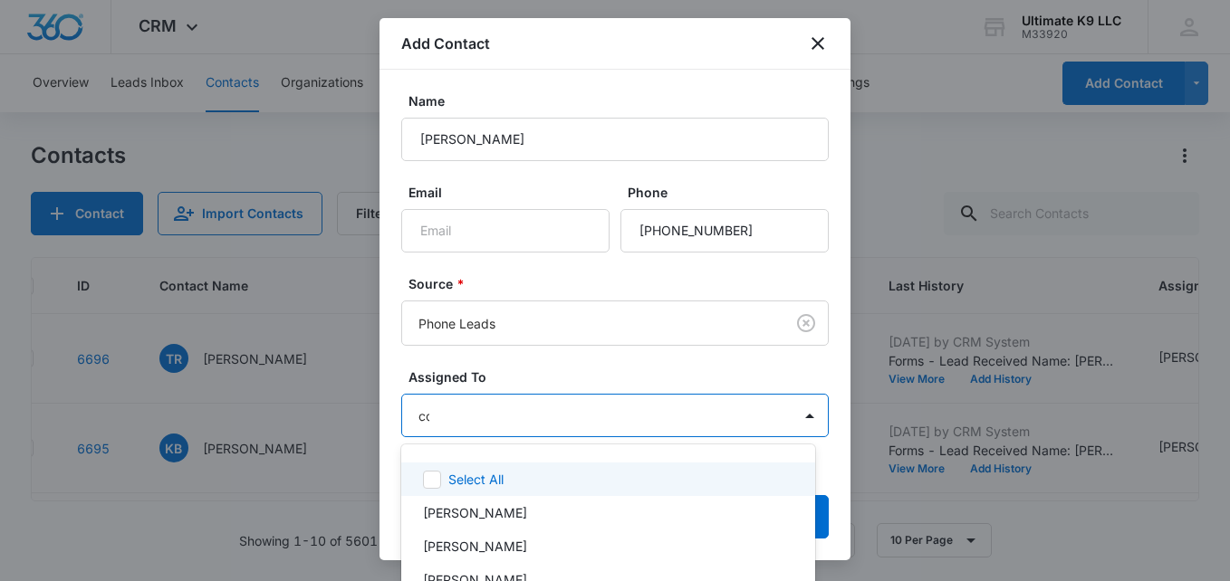
type input "col"
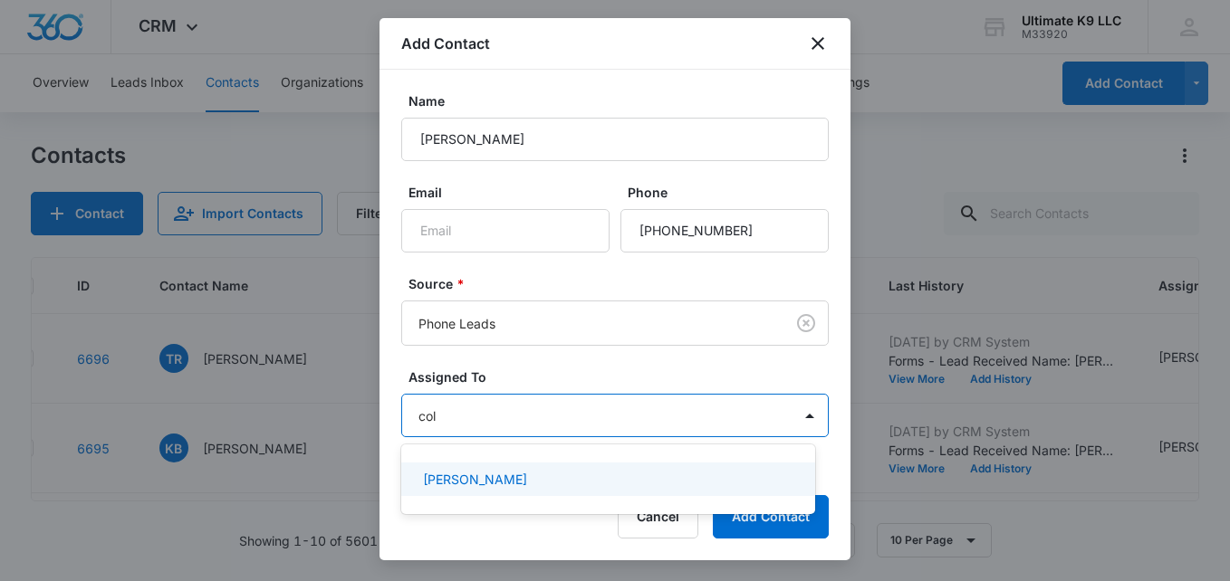
click at [475, 482] on p "[PERSON_NAME]" at bounding box center [475, 479] width 104 height 19
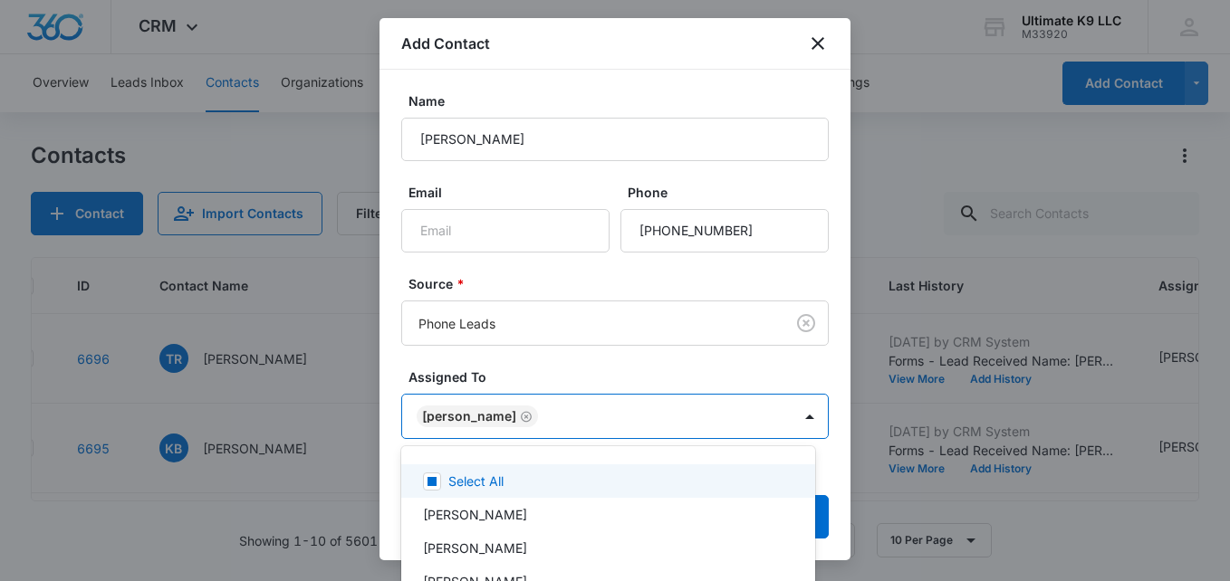
drag, startPoint x: 560, startPoint y: 417, endPoint x: 656, endPoint y: 458, distance: 105.1
click at [557, 417] on div at bounding box center [615, 290] width 1230 height 581
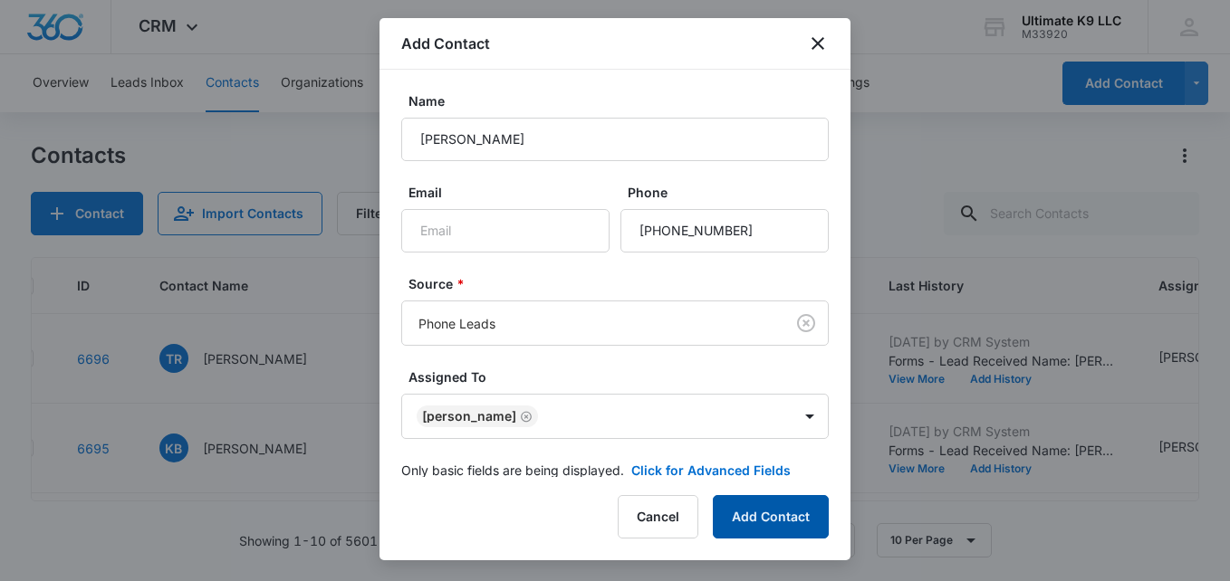
click at [766, 517] on button "Add Contact" at bounding box center [771, 516] width 116 height 43
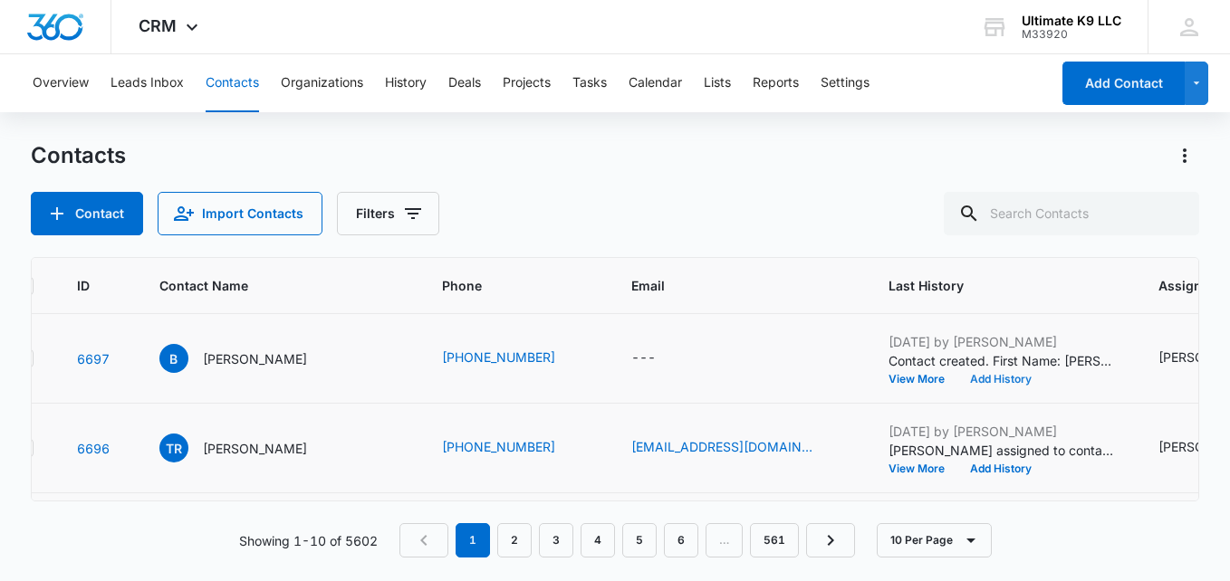
click at [961, 383] on button "Add History" at bounding box center [1000, 379] width 87 height 11
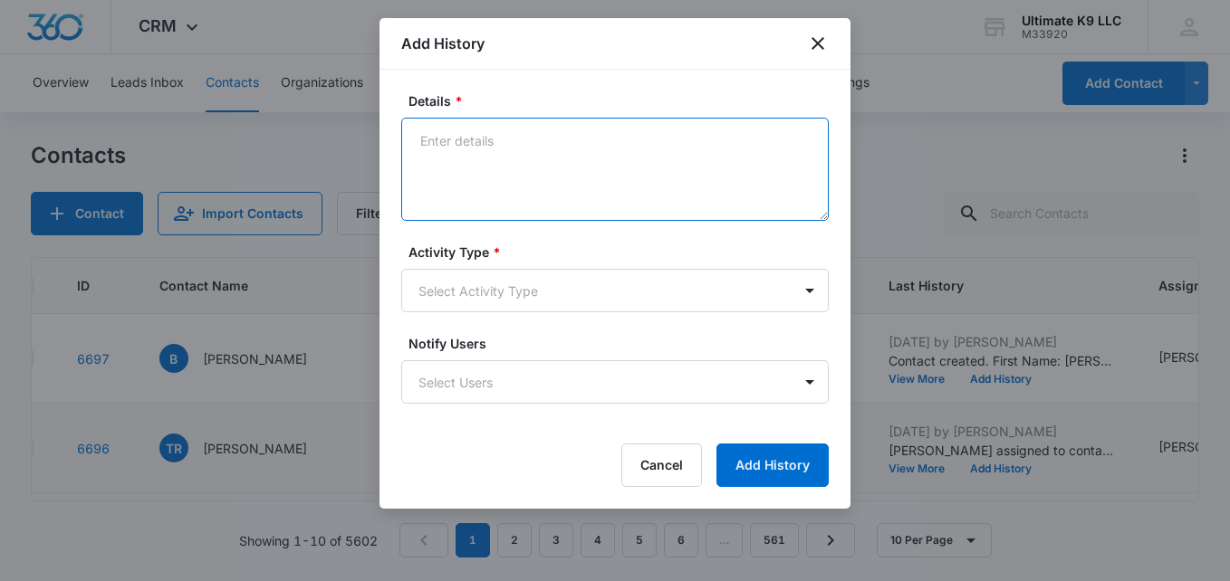
click at [541, 173] on textarea "Details *" at bounding box center [614, 169] width 427 height 103
type textarea "Waldorf cane corso m 19mos"
click at [511, 286] on body "CRM Apps Reputation Websites Forms CRM Email Social Shop Payments POS Content A…" at bounding box center [615, 290] width 1230 height 581
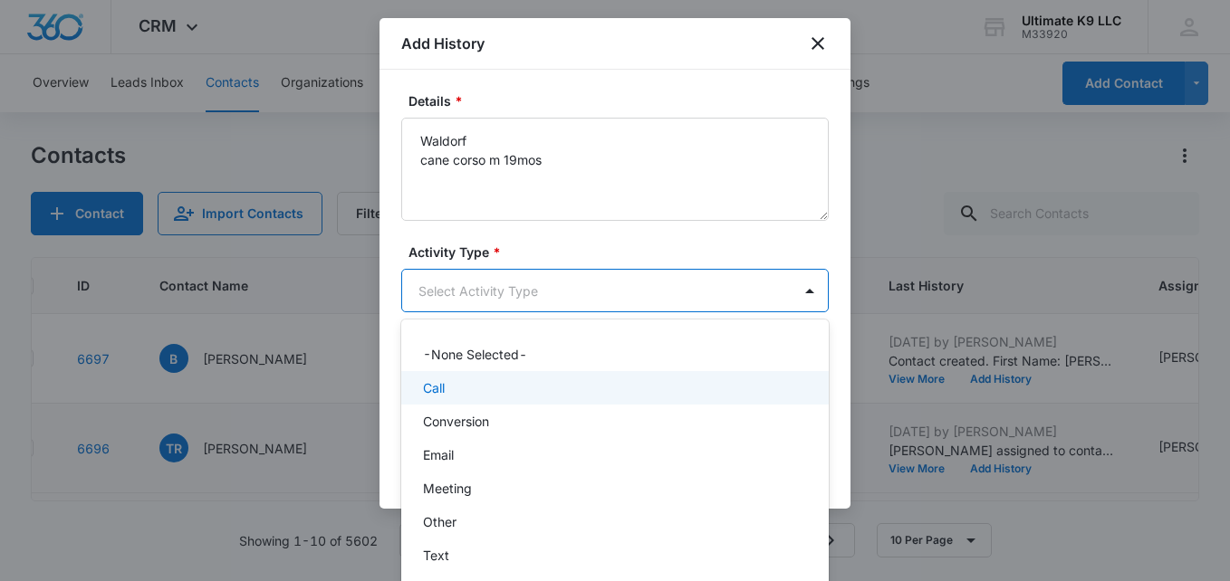
click at [445, 380] on div "Call" at bounding box center [613, 387] width 380 height 19
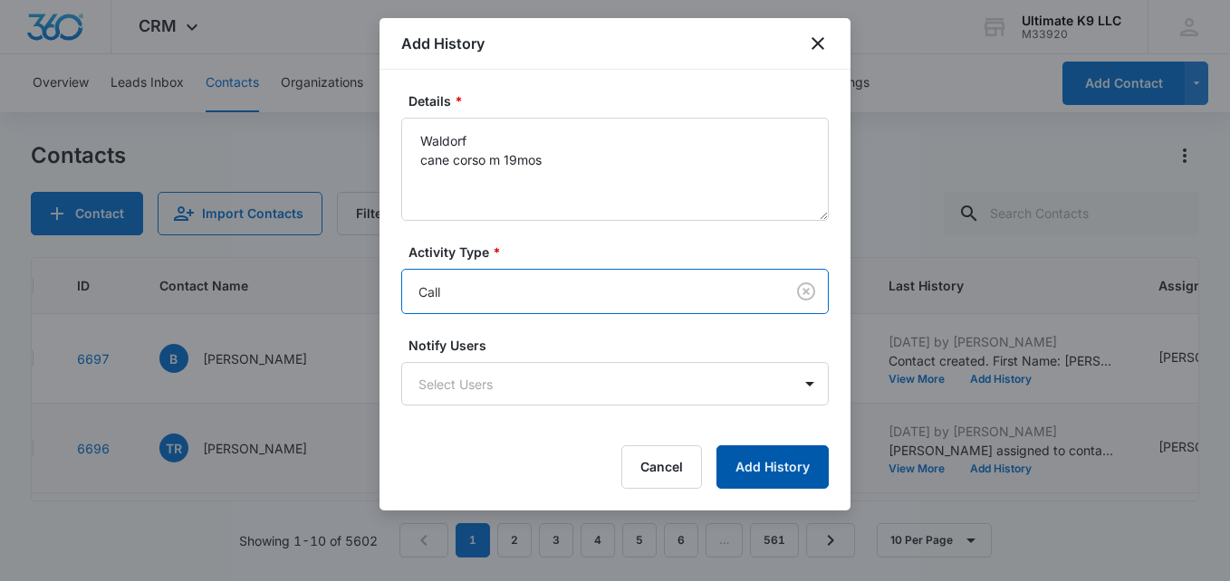
click at [763, 460] on button "Add History" at bounding box center [772, 466] width 112 height 43
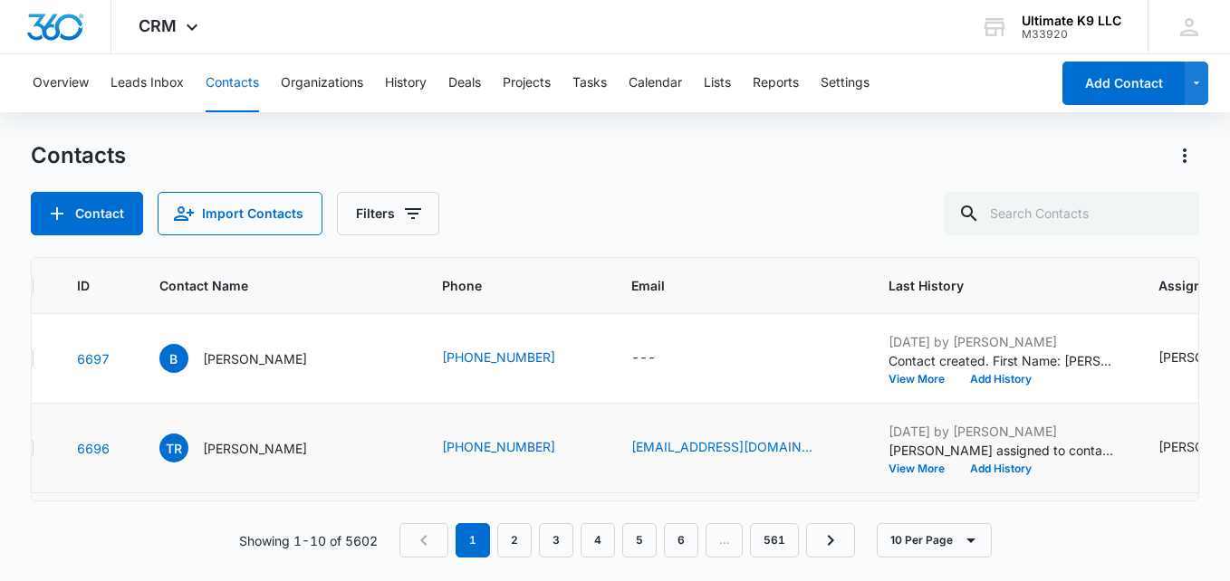
click at [1162, 445] on div "[PERSON_NAME]" at bounding box center [1210, 446] width 104 height 19
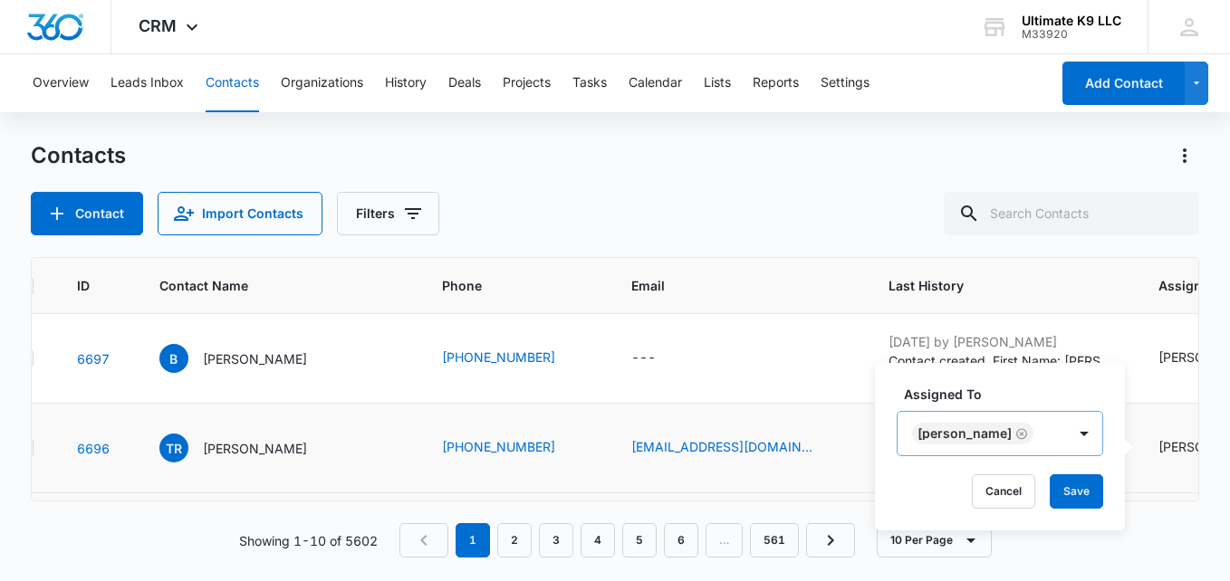
click at [1020, 430] on icon "Remove Richard Heishman" at bounding box center [1021, 434] width 13 height 14
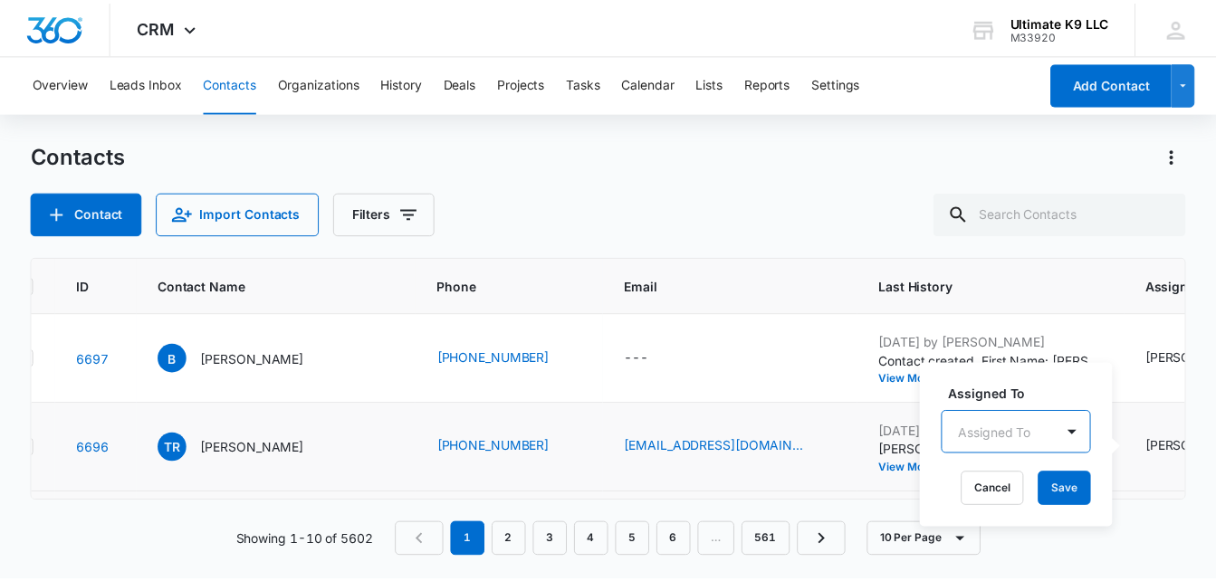
scroll to position [158, 0]
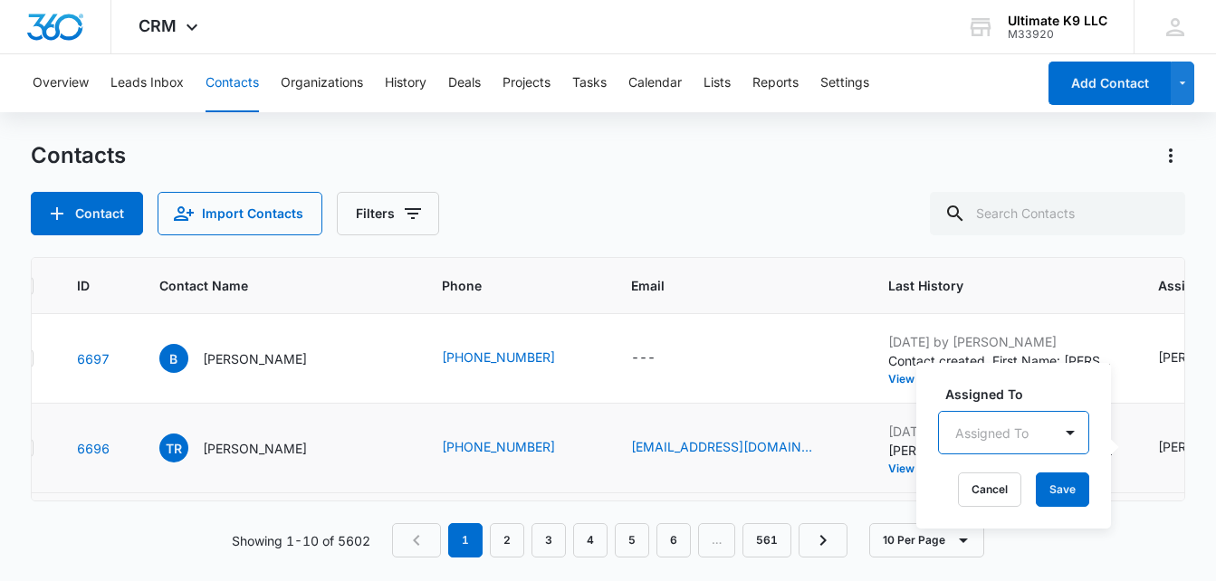
click at [959, 435] on div "option , selected. Select is focused ,type to refine list, press Down to open t…" at bounding box center [1013, 432] width 151 height 43
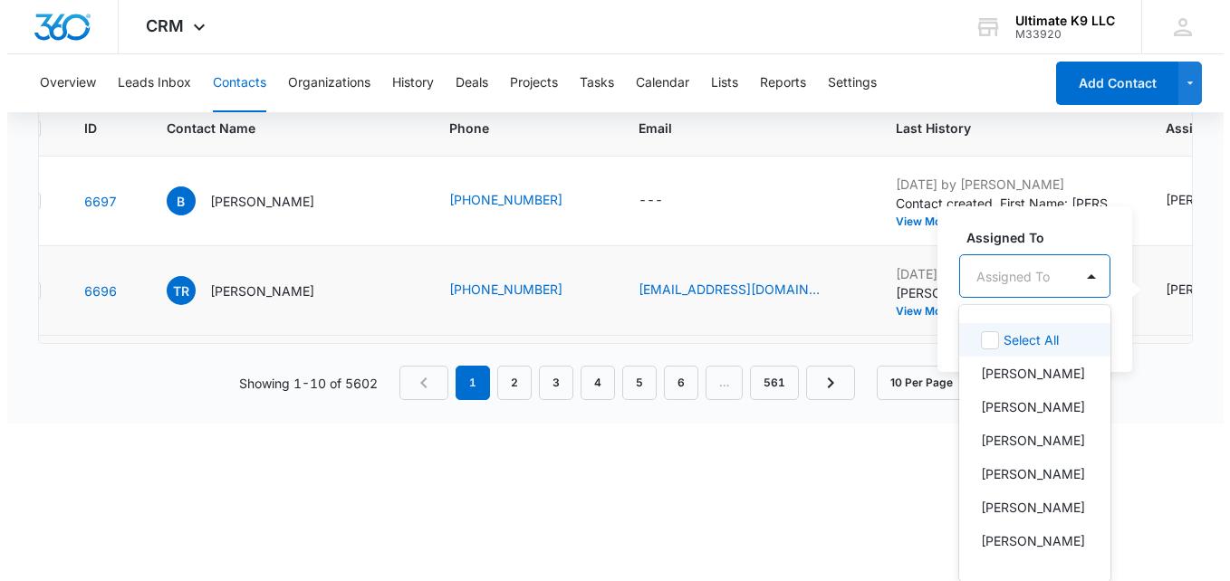
scroll to position [0, 0]
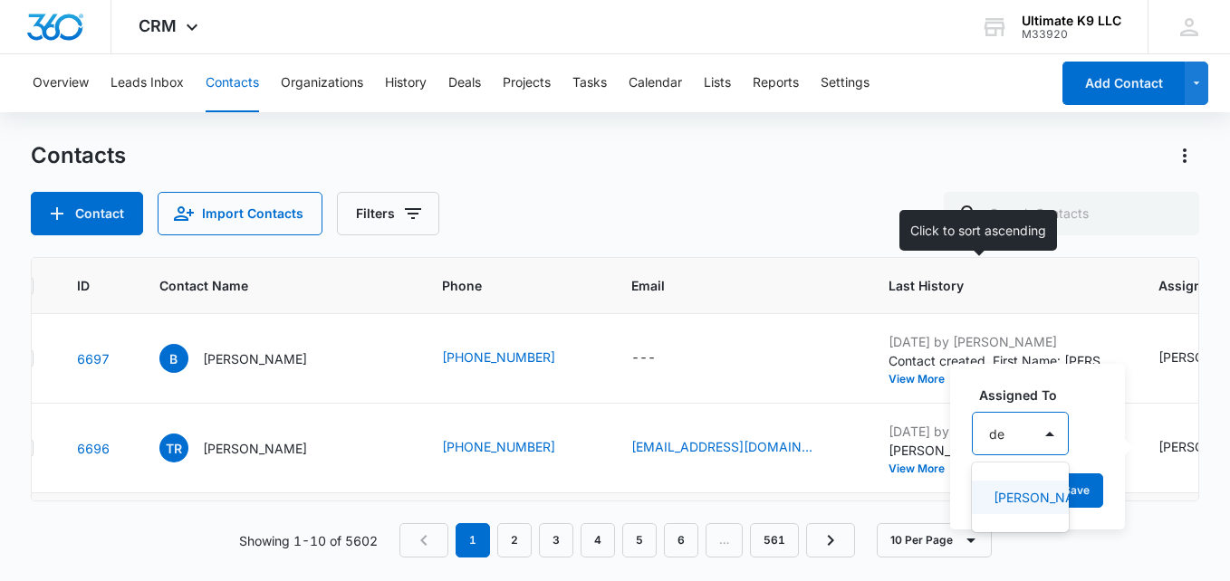
type input "dea"
click at [1016, 496] on p "[PERSON_NAME]" at bounding box center [1021, 497] width 57 height 19
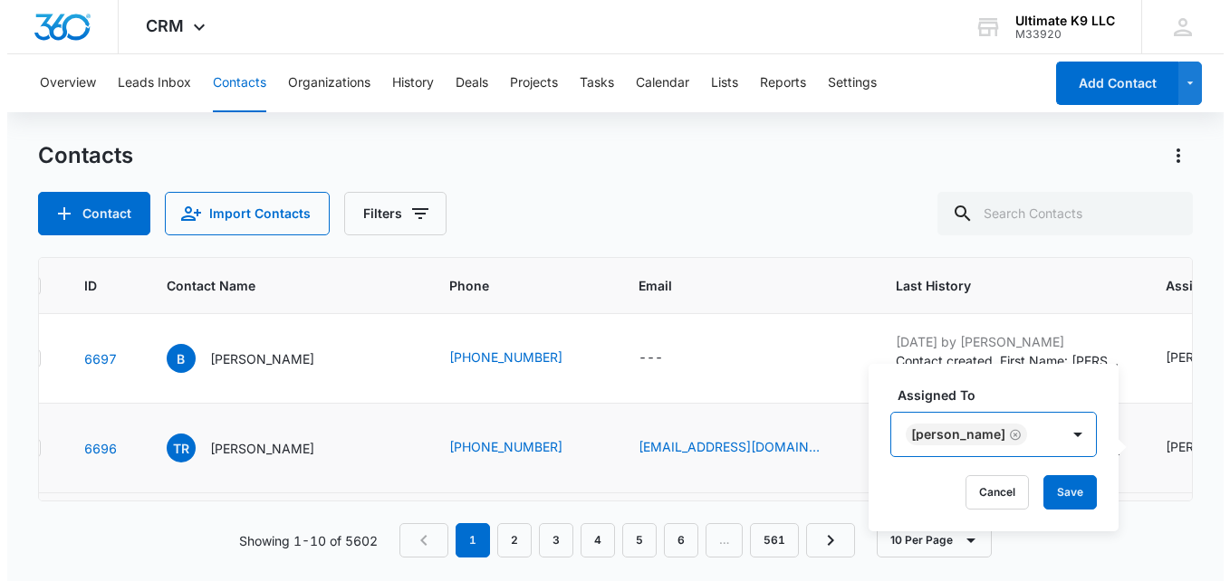
click at [1038, 432] on div "[PERSON_NAME]" at bounding box center [968, 434] width 168 height 43
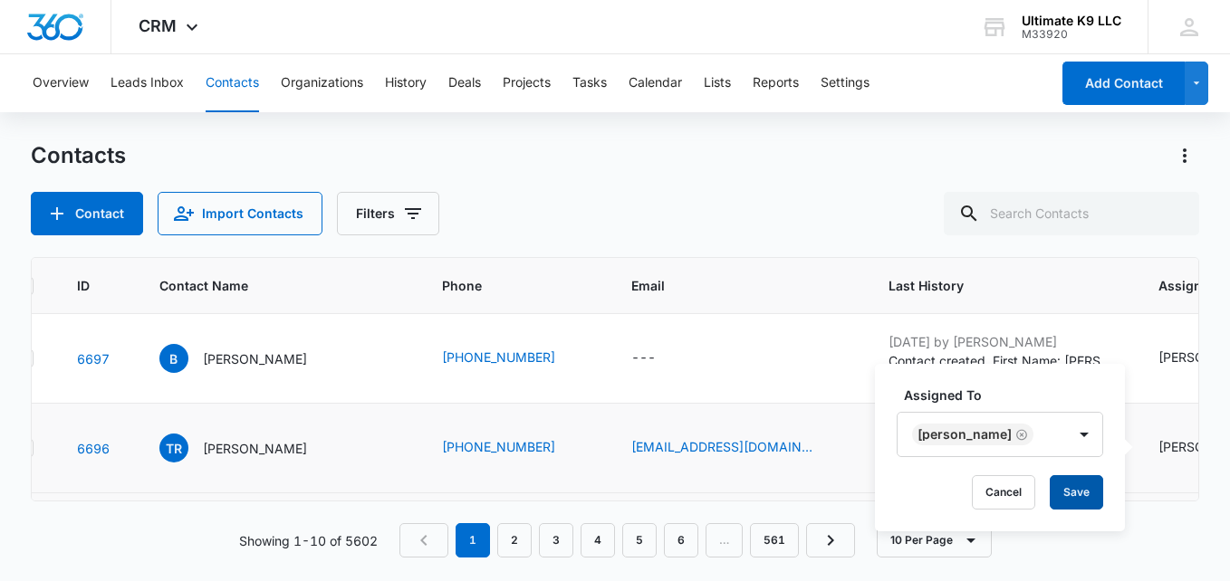
click at [1068, 495] on button "Save" at bounding box center [1075, 492] width 53 height 34
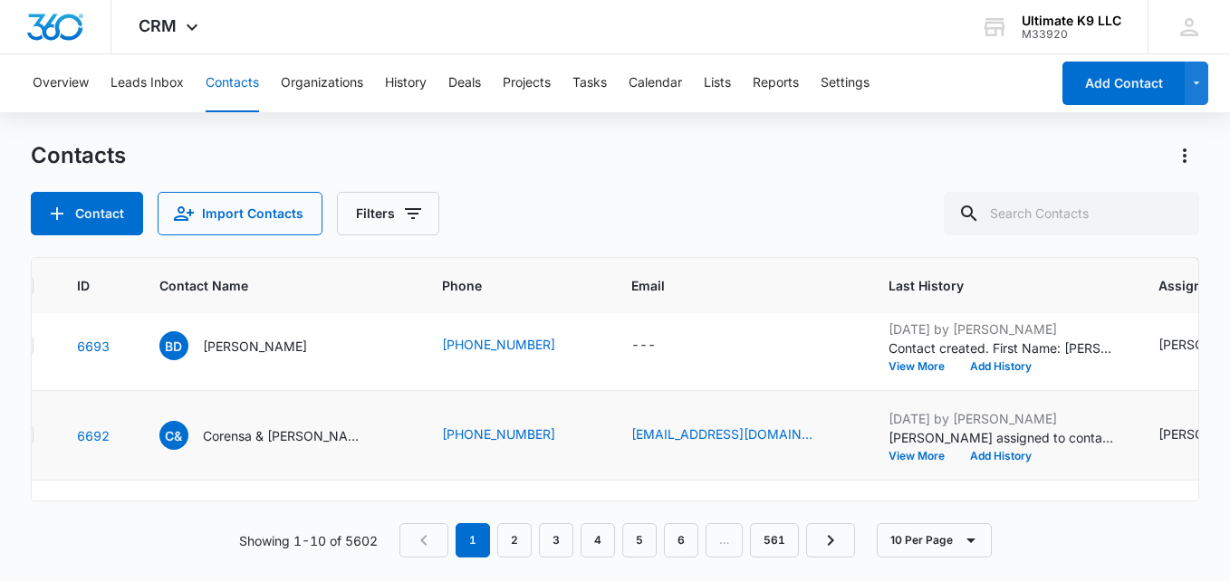
scroll to position [359, 46]
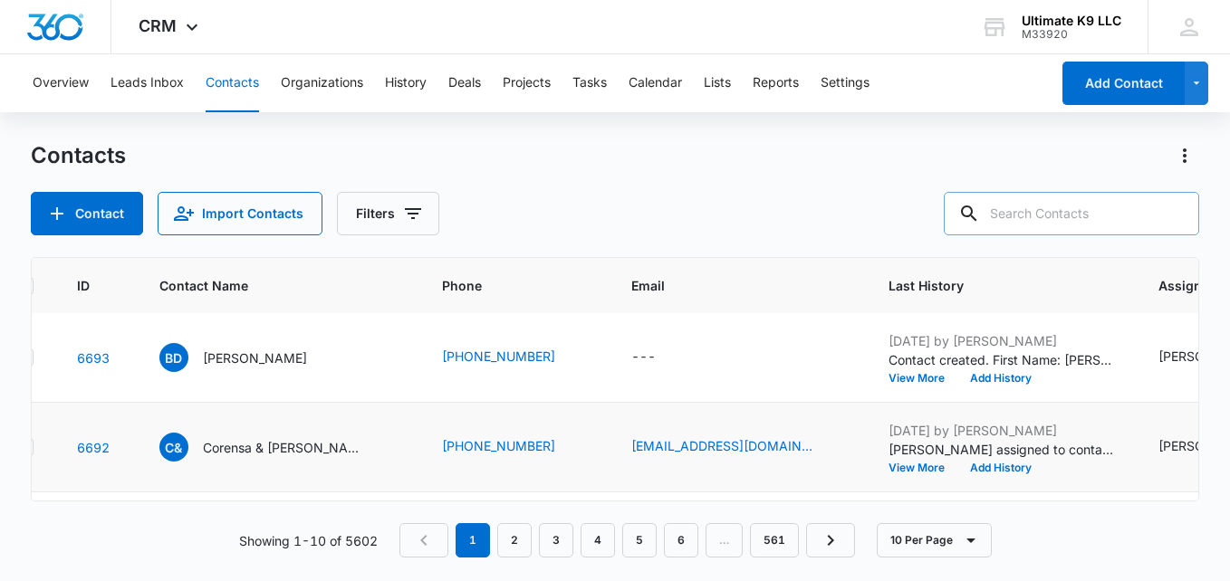
click at [1070, 220] on input "text" at bounding box center [1071, 213] width 255 height 43
type input "n"
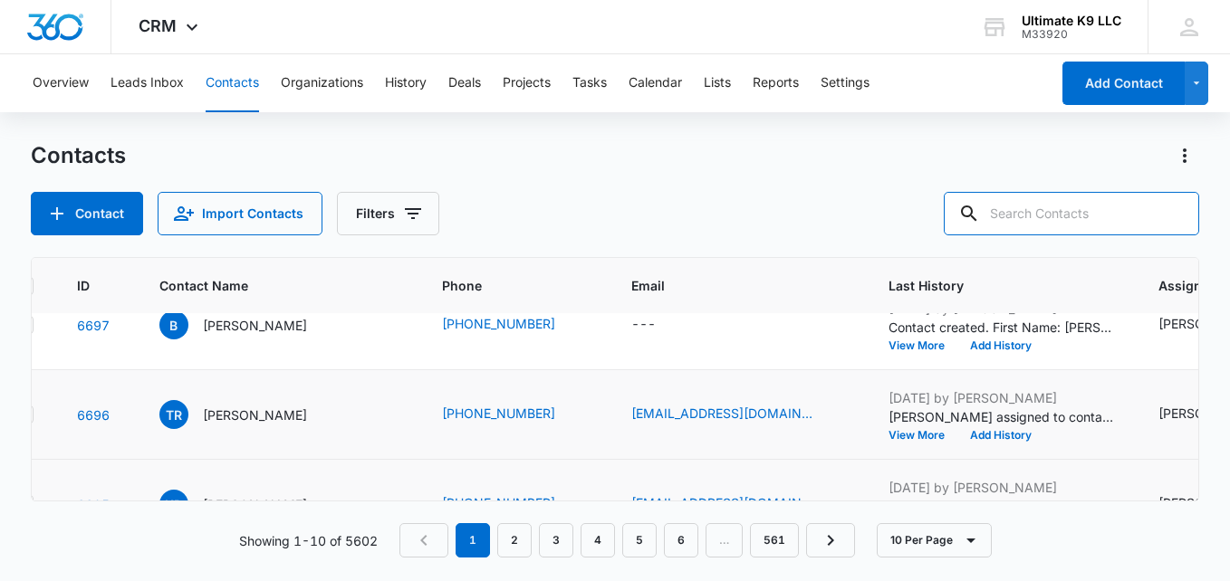
scroll to position [0, 46]
